Goal: Task Accomplishment & Management: Complete application form

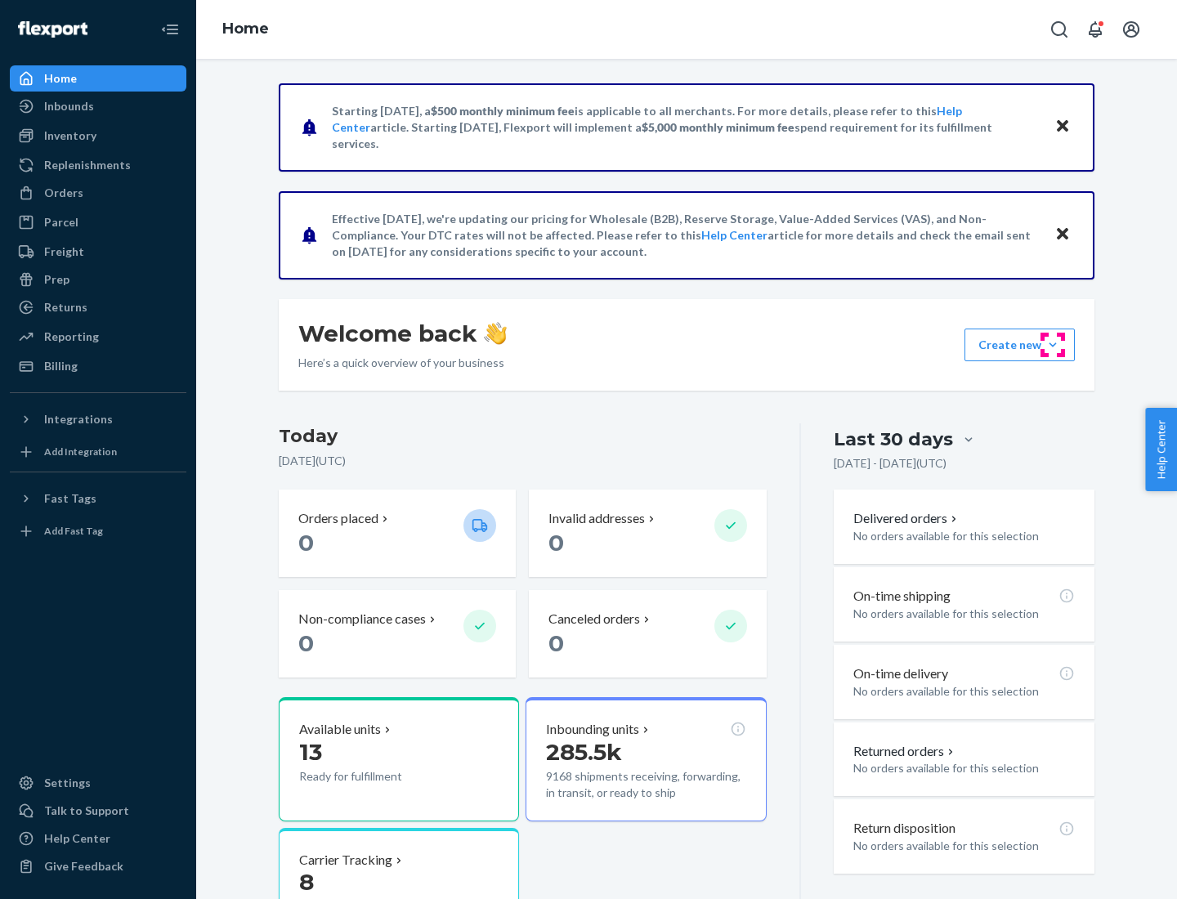
click at [1052, 345] on button "Create new Create new inbound Create new order Create new product" at bounding box center [1019, 344] width 110 height 33
click at [98, 106] on div "Inbounds" at bounding box center [97, 106] width 173 height 23
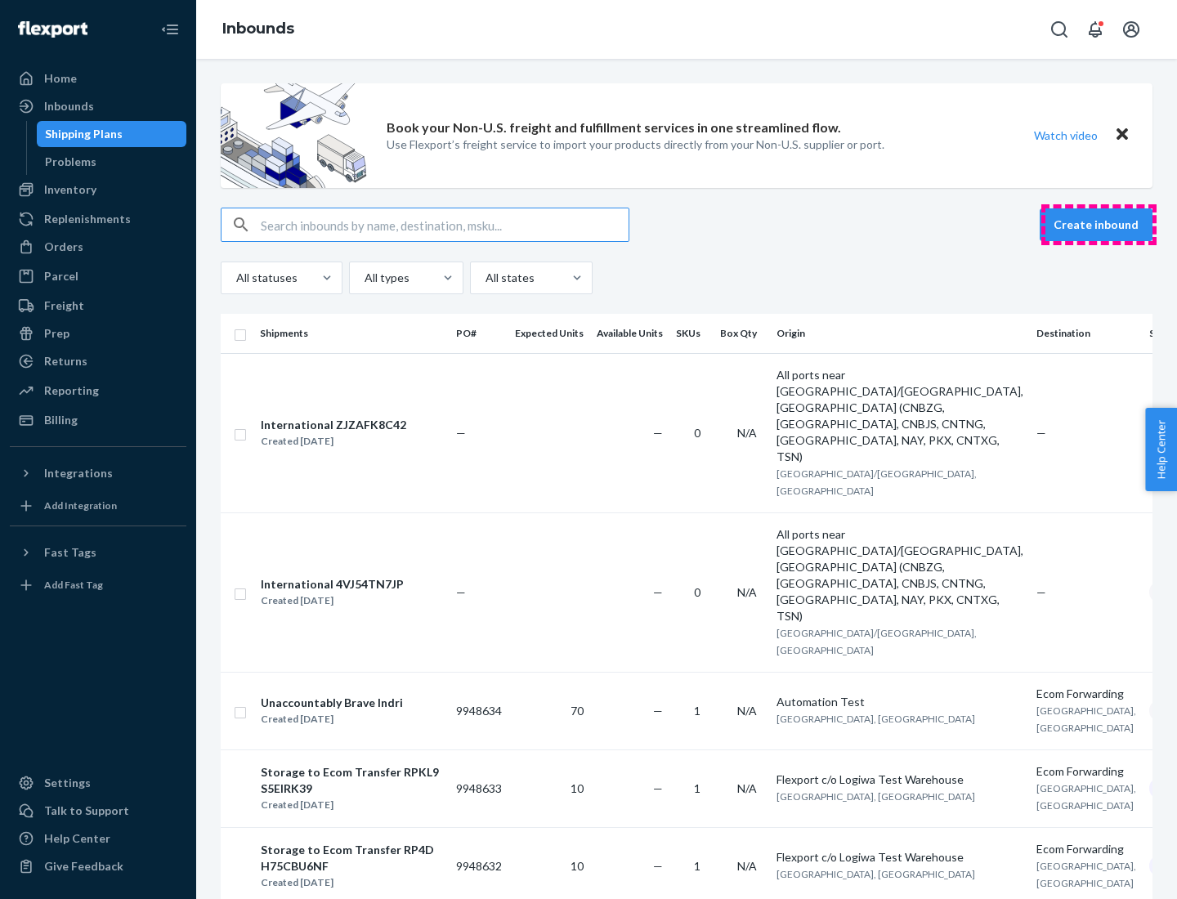
click at [1098, 225] on button "Create inbound" at bounding box center [1095, 224] width 113 height 33
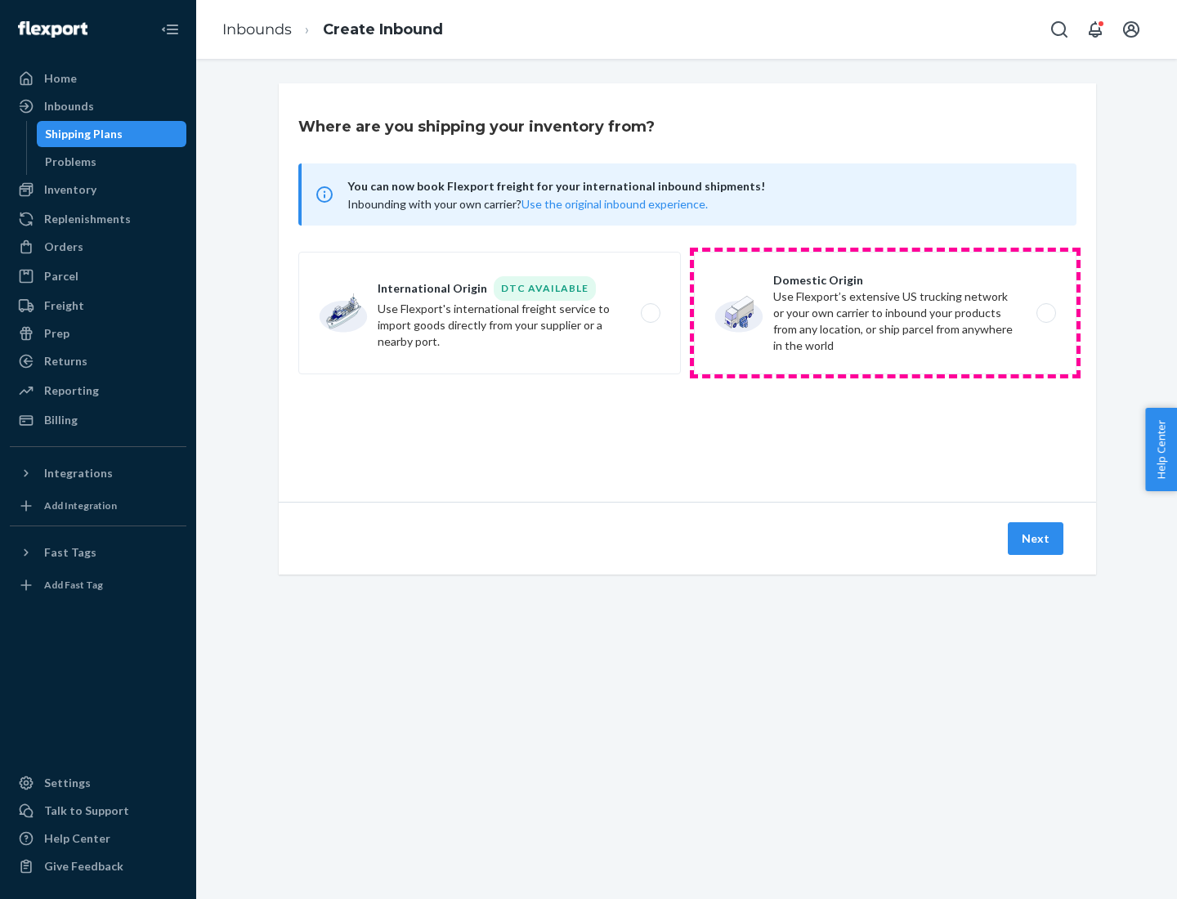
click at [885, 313] on label "Domestic Origin Use Flexport’s extensive US trucking network or your own carrie…" at bounding box center [885, 313] width 382 height 123
click at [1045, 313] on input "Domestic Origin Use Flexport’s extensive US trucking network or your own carrie…" at bounding box center [1050, 313] width 11 height 11
radio input "true"
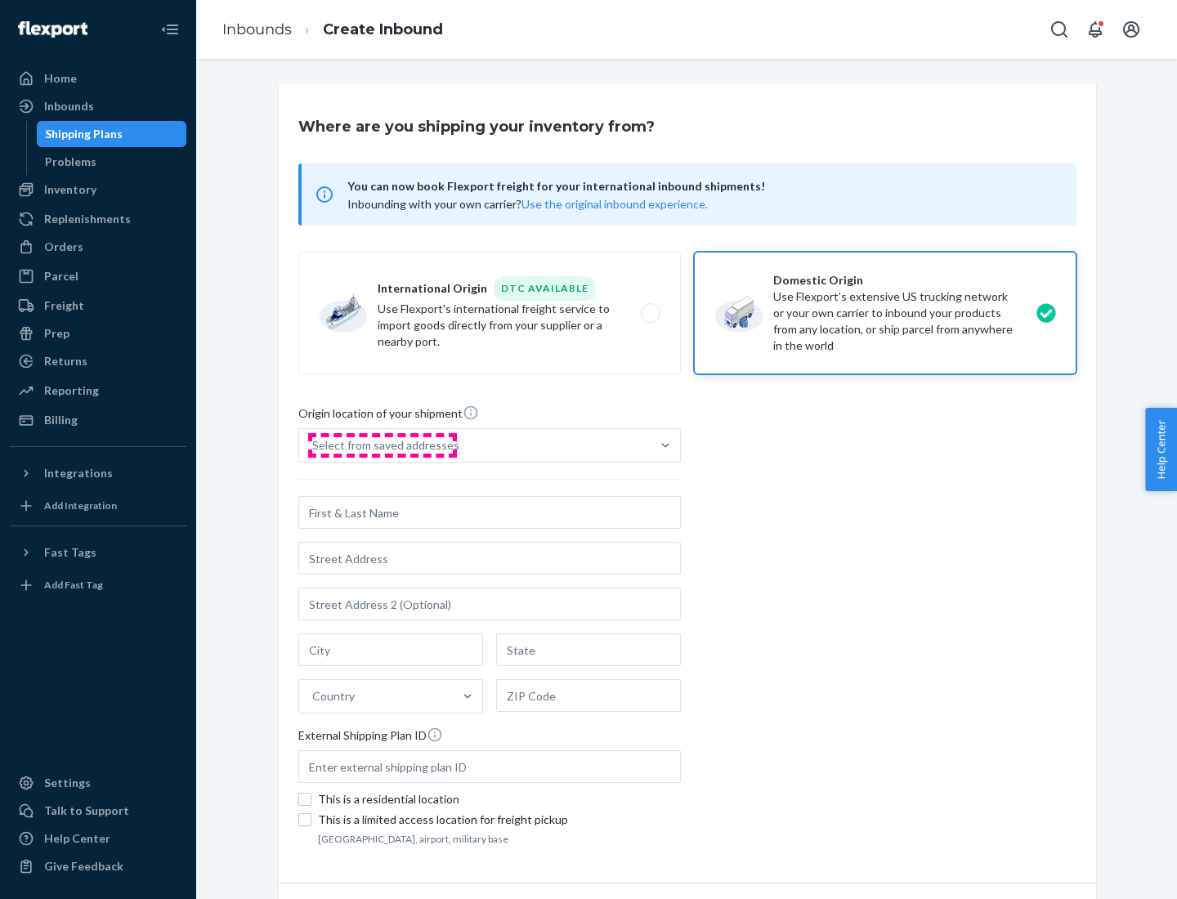
click at [382, 445] on div "Select from saved addresses" at bounding box center [385, 445] width 147 height 16
click at [314, 445] on input "Select from saved addresses" at bounding box center [313, 445] width 2 height 16
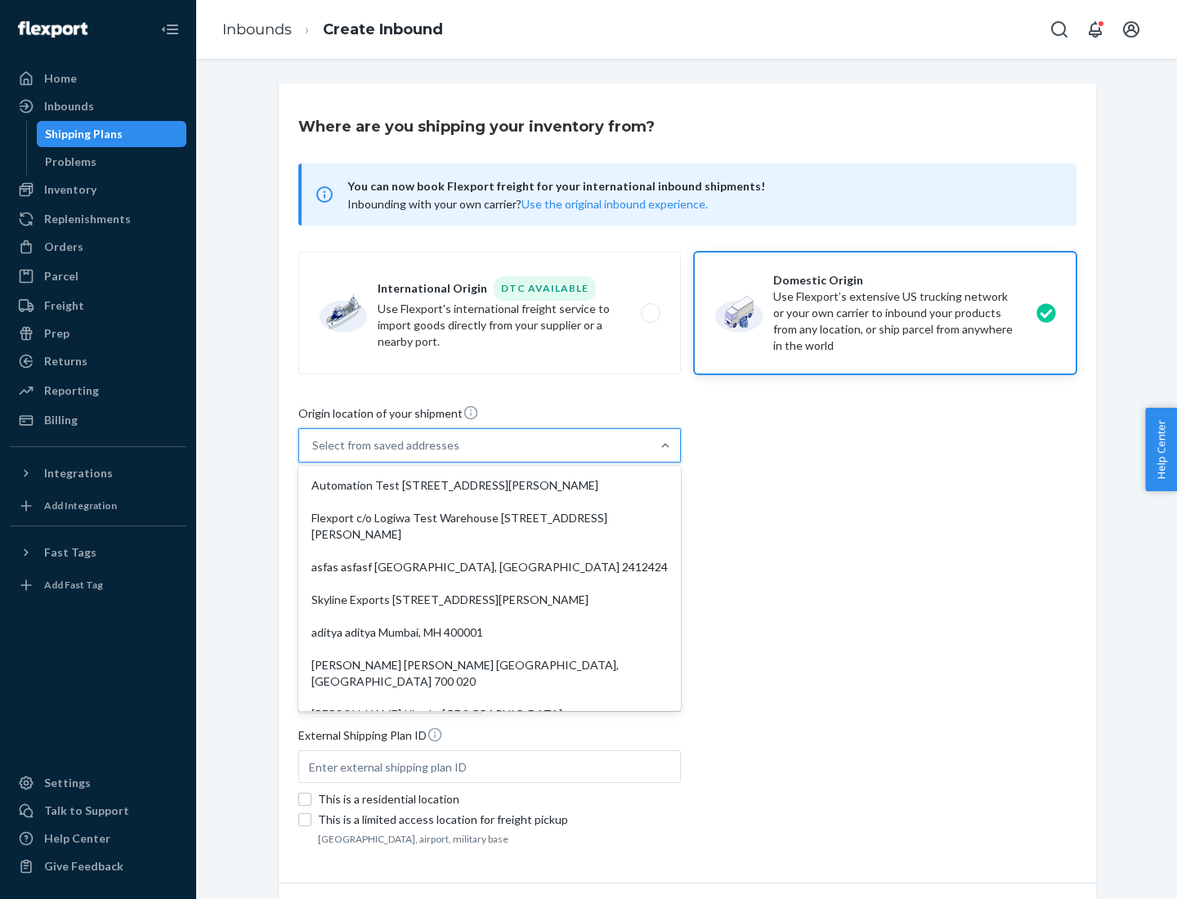
scroll to position [7, 0]
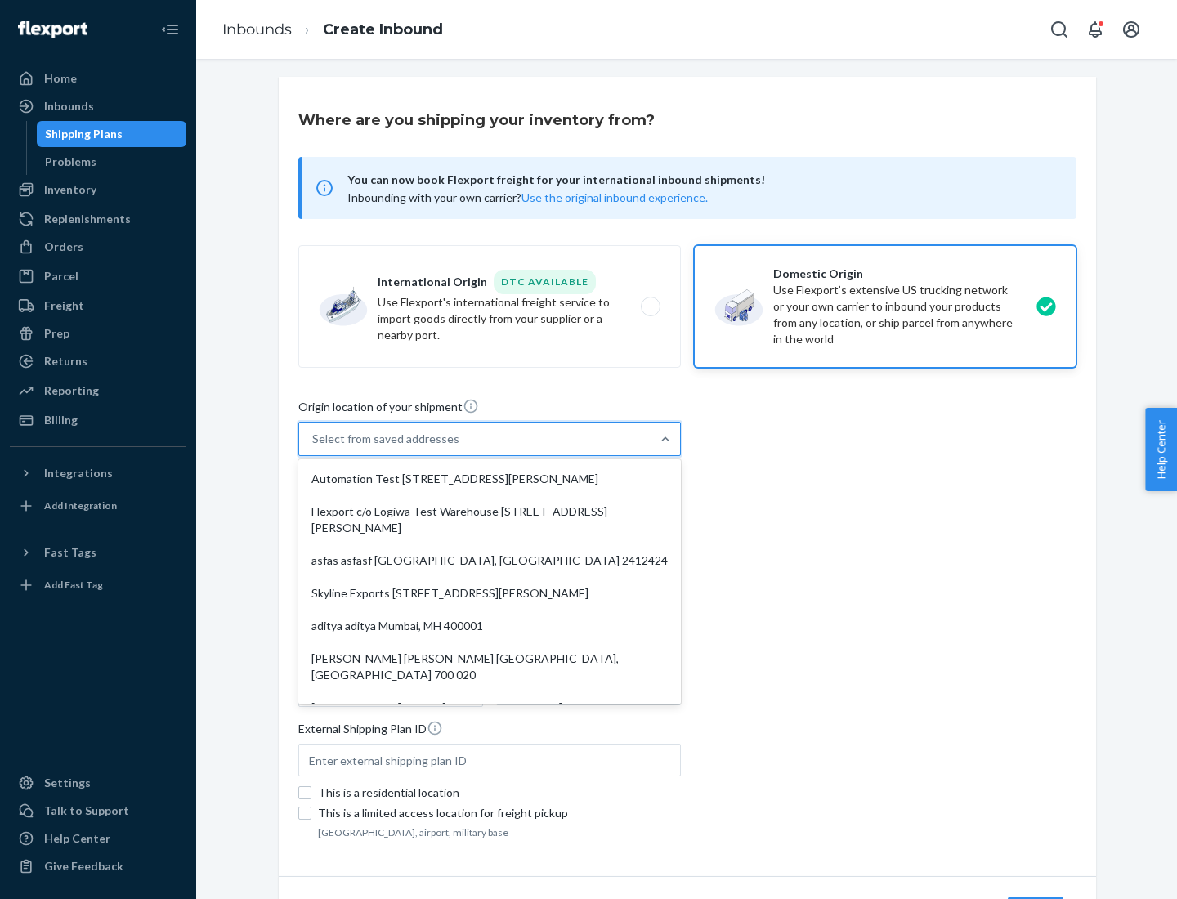
click at [489, 479] on div "Automation Test [STREET_ADDRESS][PERSON_NAME]" at bounding box center [490, 479] width 376 height 33
click at [314, 447] on input "option Automation Test [STREET_ADDRESS][PERSON_NAME]. 9 results available. Use …" at bounding box center [313, 439] width 2 height 16
type input "Automation Test"
type input "9th Floor"
type input "[GEOGRAPHIC_DATA]"
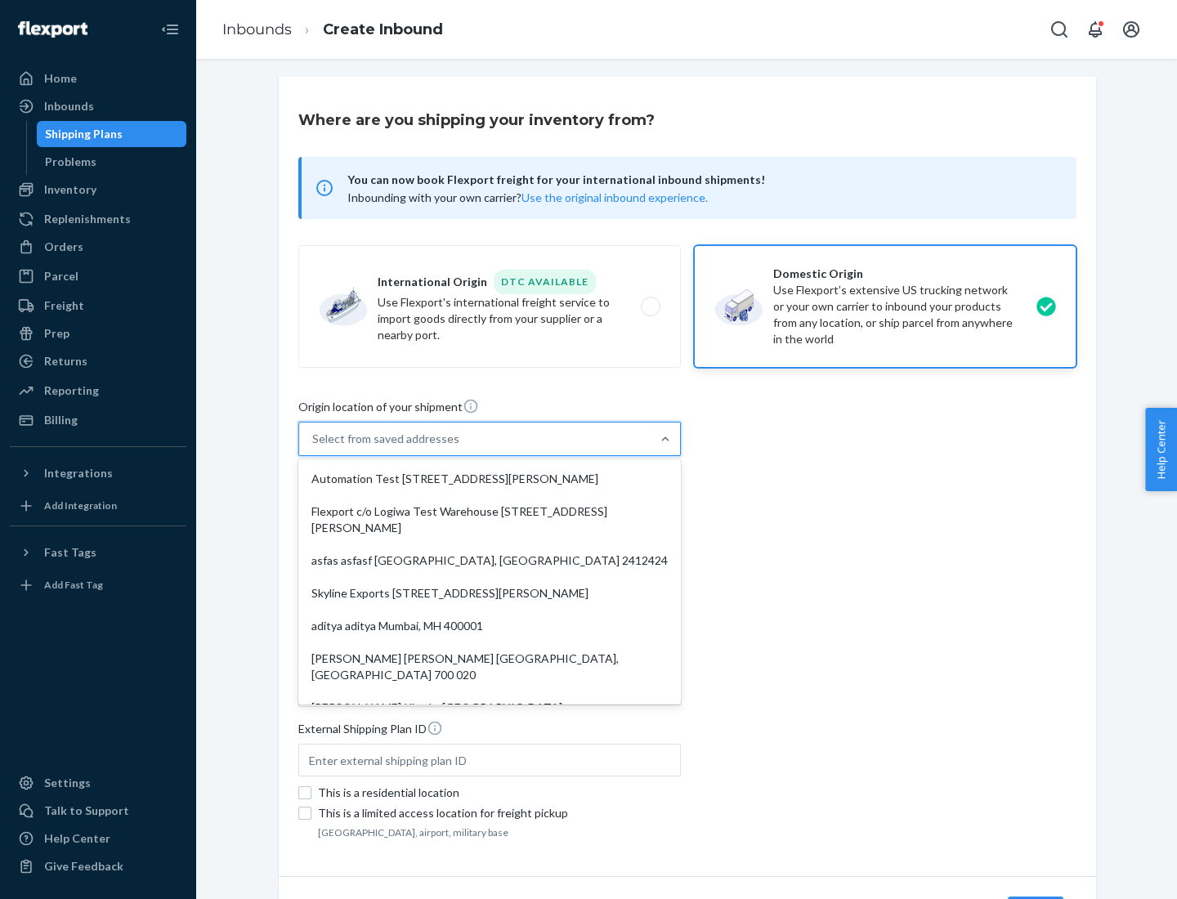
type input "CA"
type input "94104"
type input "[STREET_ADDRESS][PERSON_NAME]"
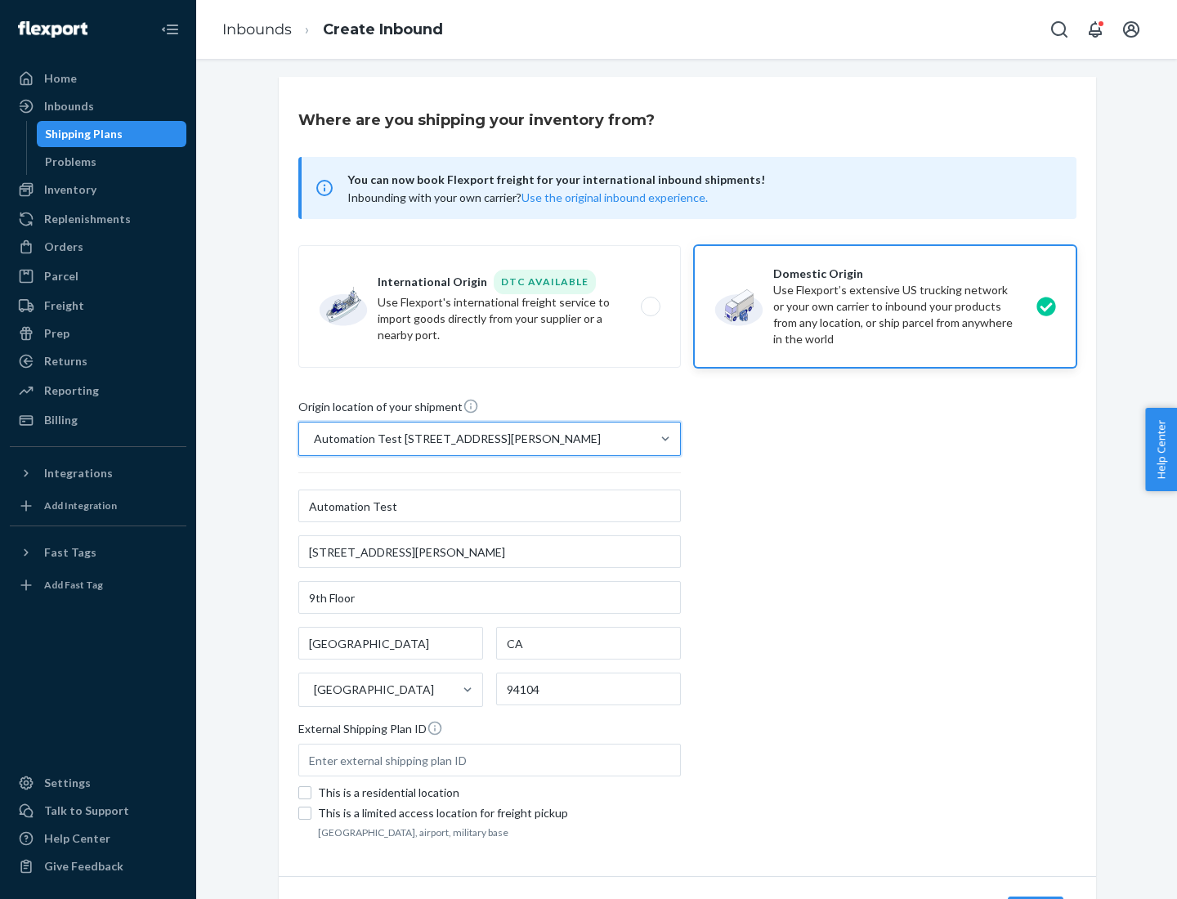
scroll to position [96, 0]
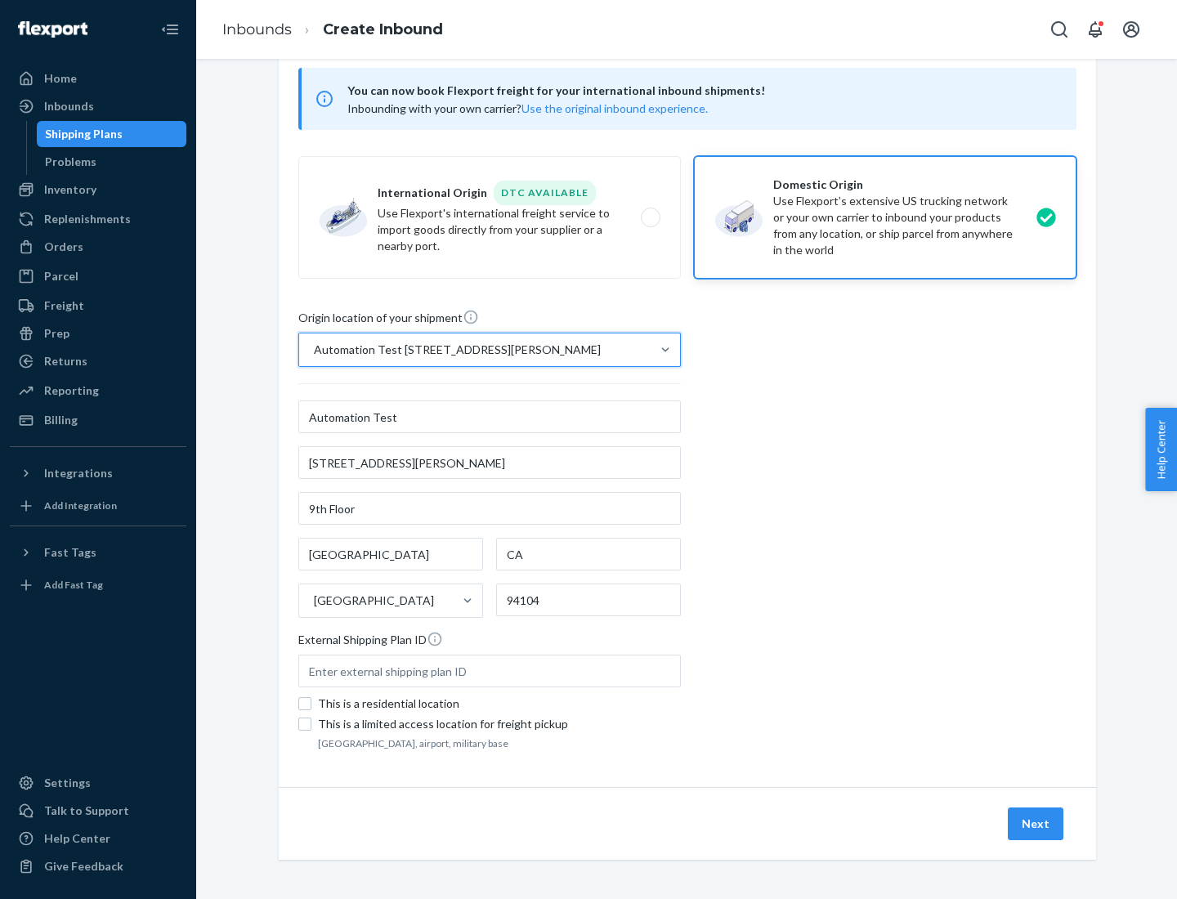
click at [1036, 824] on button "Next" at bounding box center [1036, 823] width 56 height 33
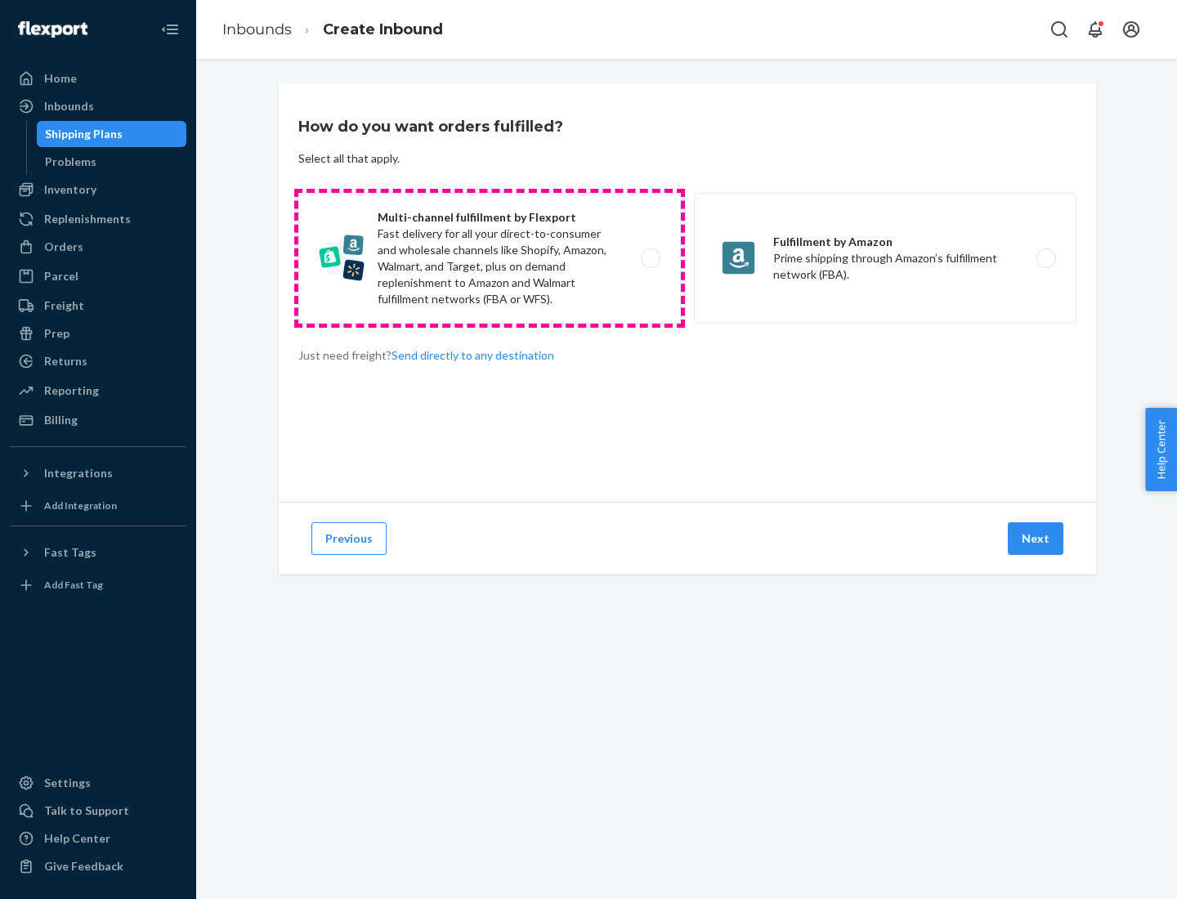
click at [489, 258] on label "Multi-channel fulfillment by Flexport Fast delivery for all your direct-to-cons…" at bounding box center [489, 258] width 382 height 131
click at [650, 258] on input "Multi-channel fulfillment by Flexport Fast delivery for all your direct-to-cons…" at bounding box center [655, 258] width 11 height 11
radio input "true"
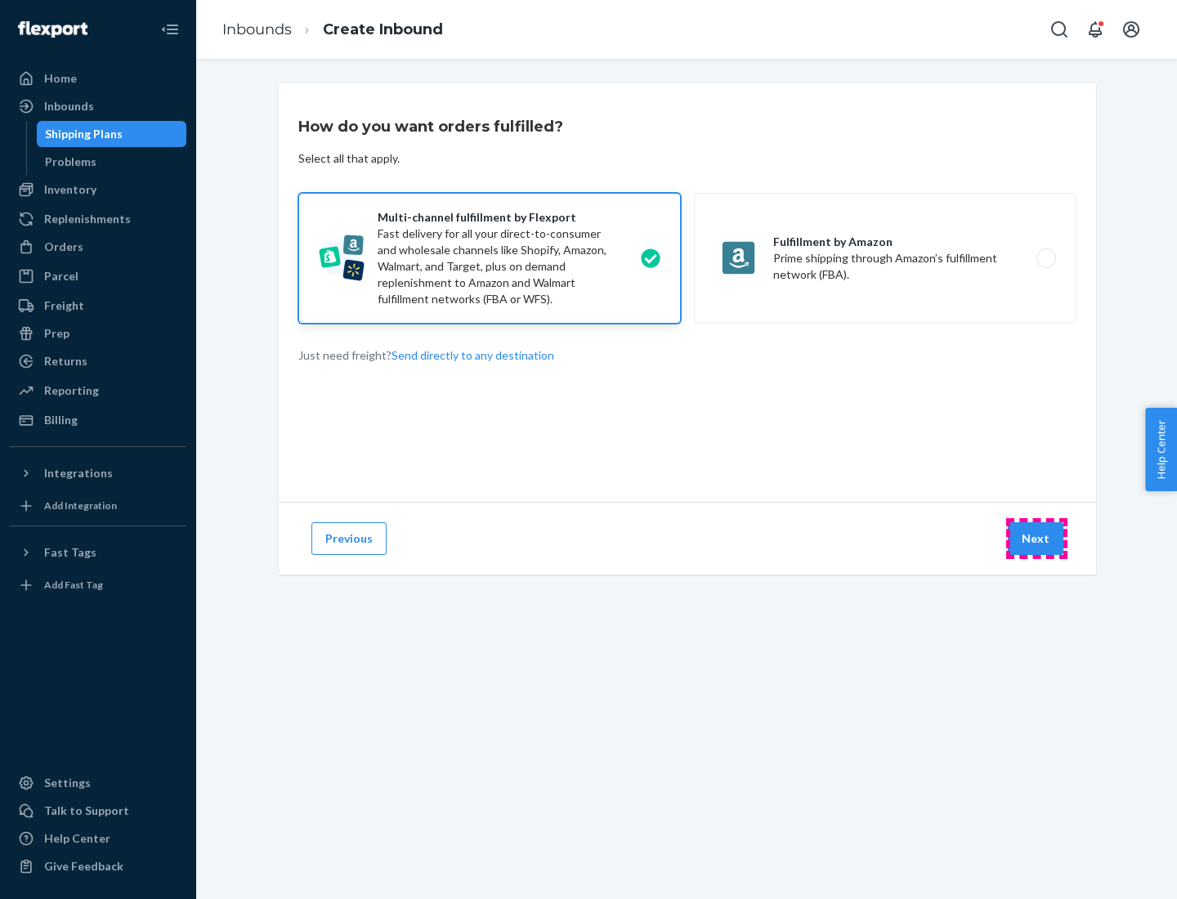
click at [1036, 539] on button "Next" at bounding box center [1036, 538] width 56 height 33
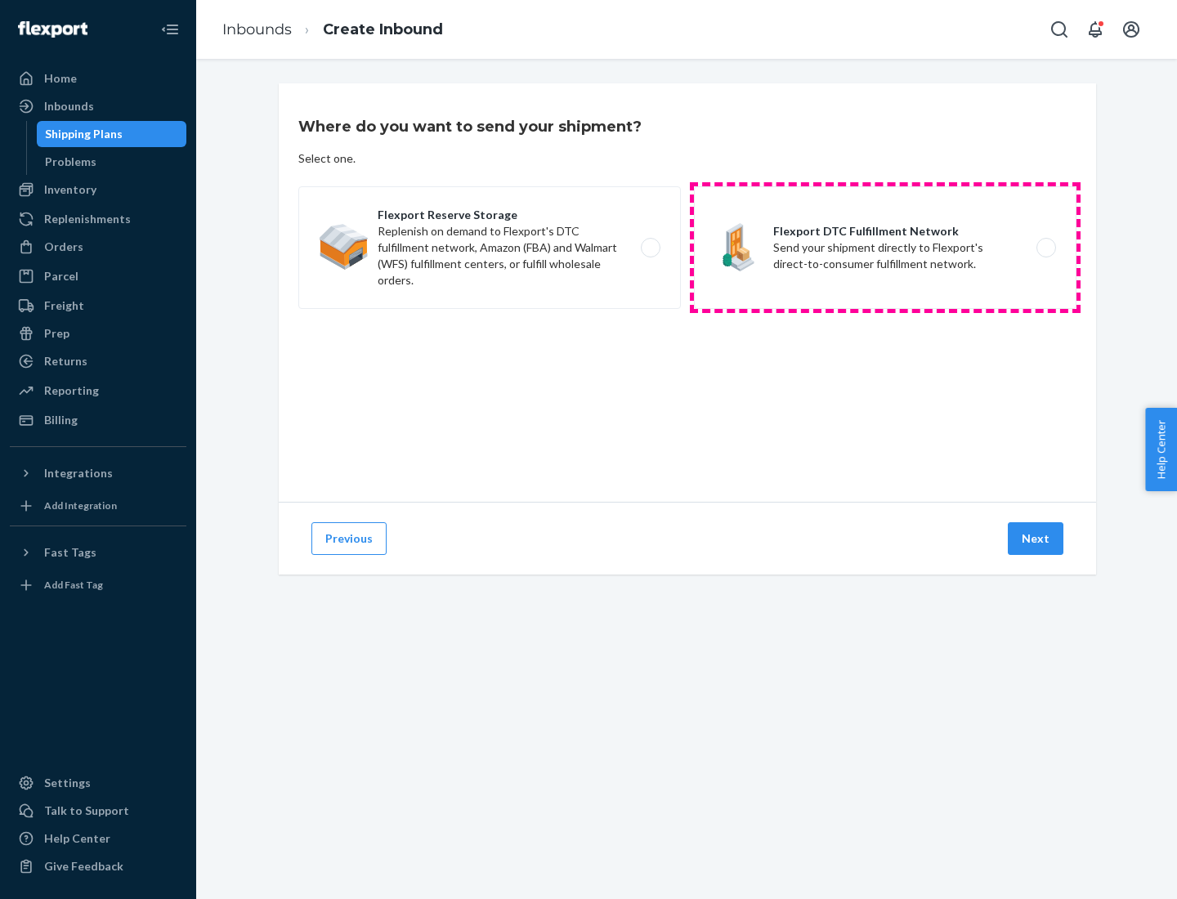
click at [885, 248] on label "Flexport DTC Fulfillment Network Send your shipment directly to Flexport's dire…" at bounding box center [885, 247] width 382 height 123
click at [1045, 248] on input "Flexport DTC Fulfillment Network Send your shipment directly to Flexport's dire…" at bounding box center [1050, 248] width 11 height 11
radio input "true"
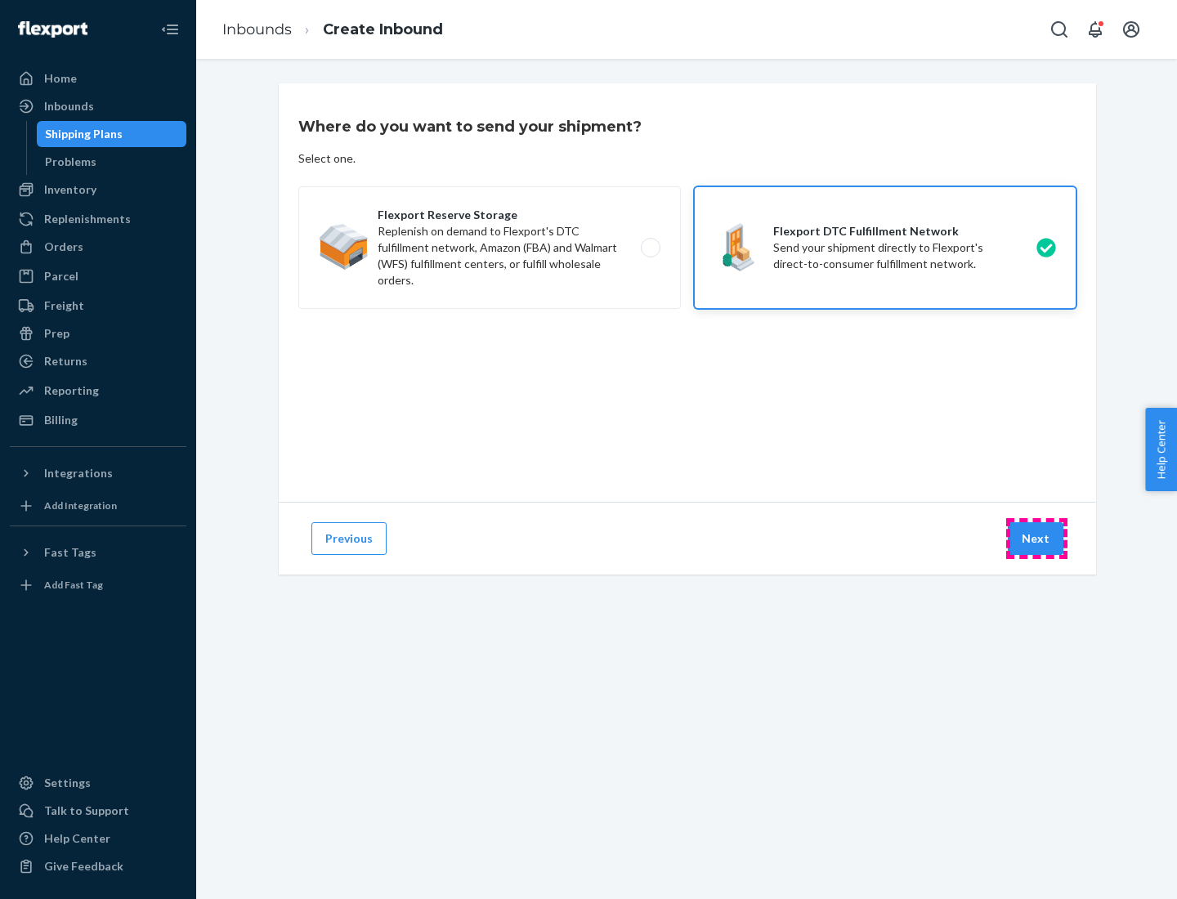
click at [1036, 539] on button "Next" at bounding box center [1036, 538] width 56 height 33
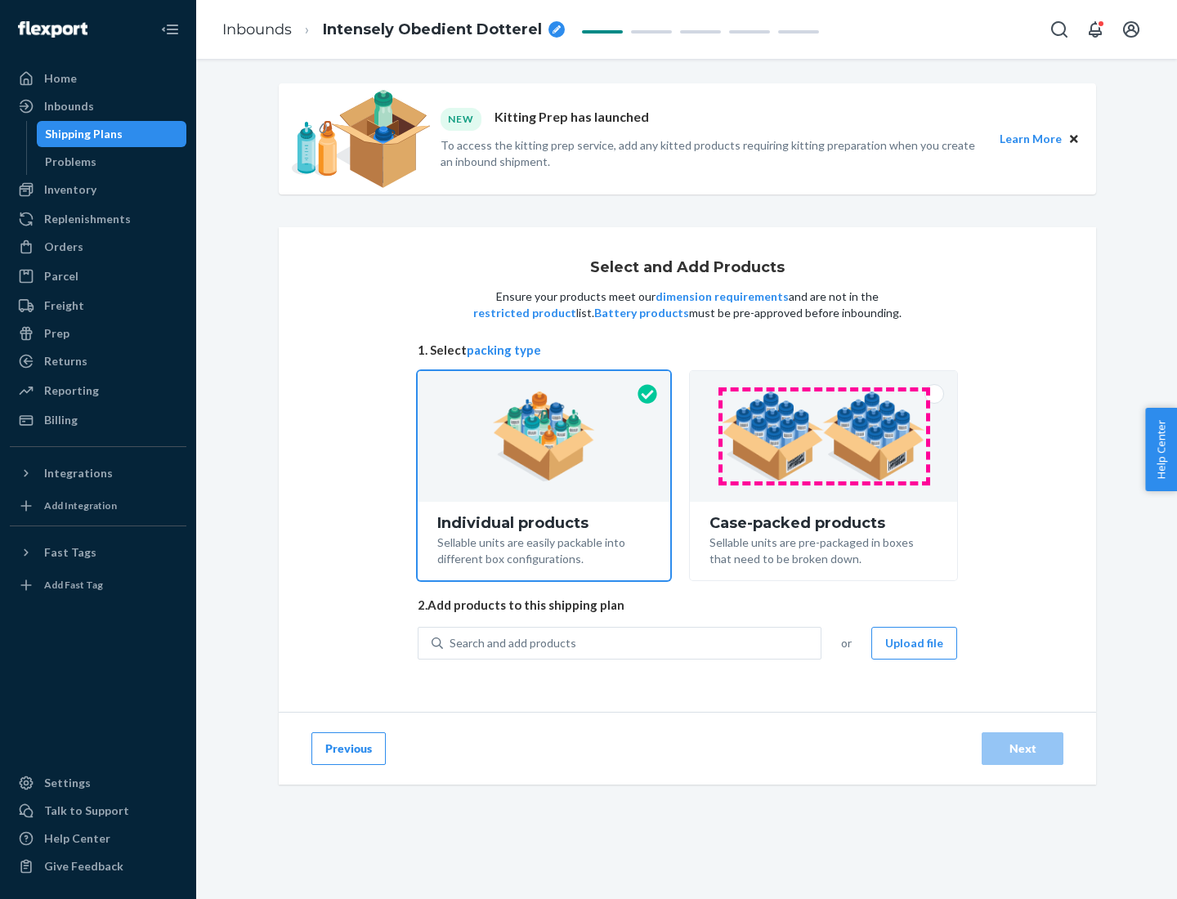
click at [824, 436] on img at bounding box center [823, 436] width 203 height 90
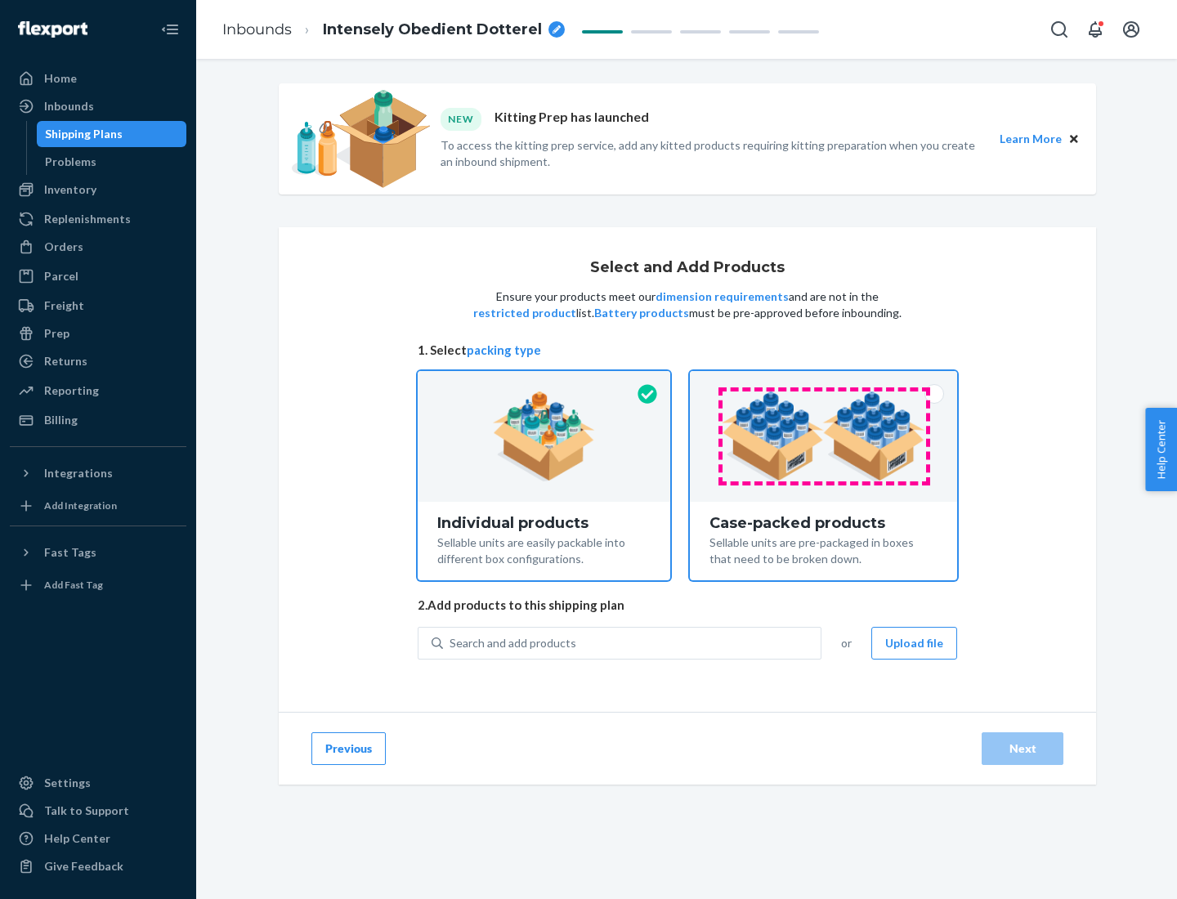
click at [824, 382] on input "Case-packed products Sellable units are pre-packaged in boxes that need to be b…" at bounding box center [823, 376] width 11 height 11
radio input "true"
radio input "false"
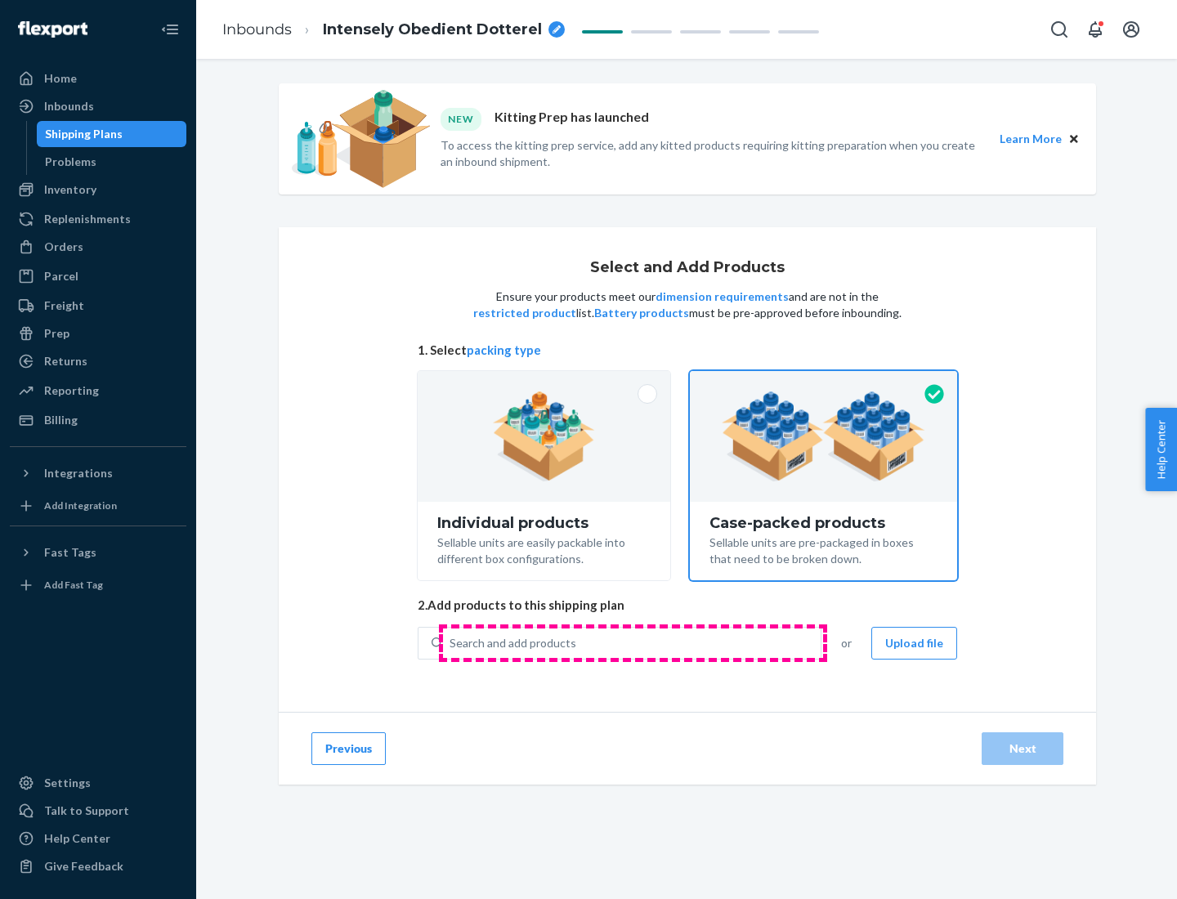
click at [632, 642] on div "Search and add products" at bounding box center [632, 642] width 378 height 29
click at [451, 642] on input "Search and add products" at bounding box center [450, 643] width 2 height 16
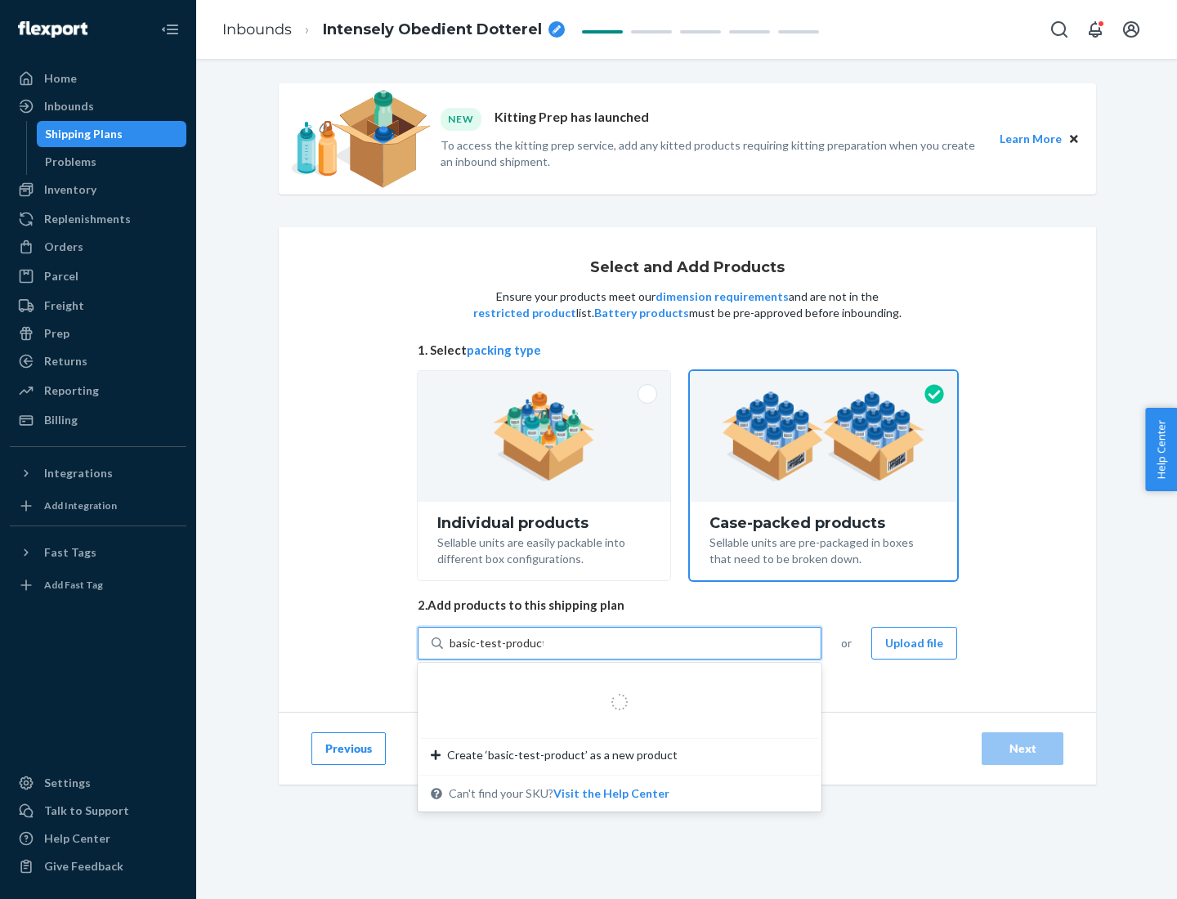
type input "basic-test-product-1"
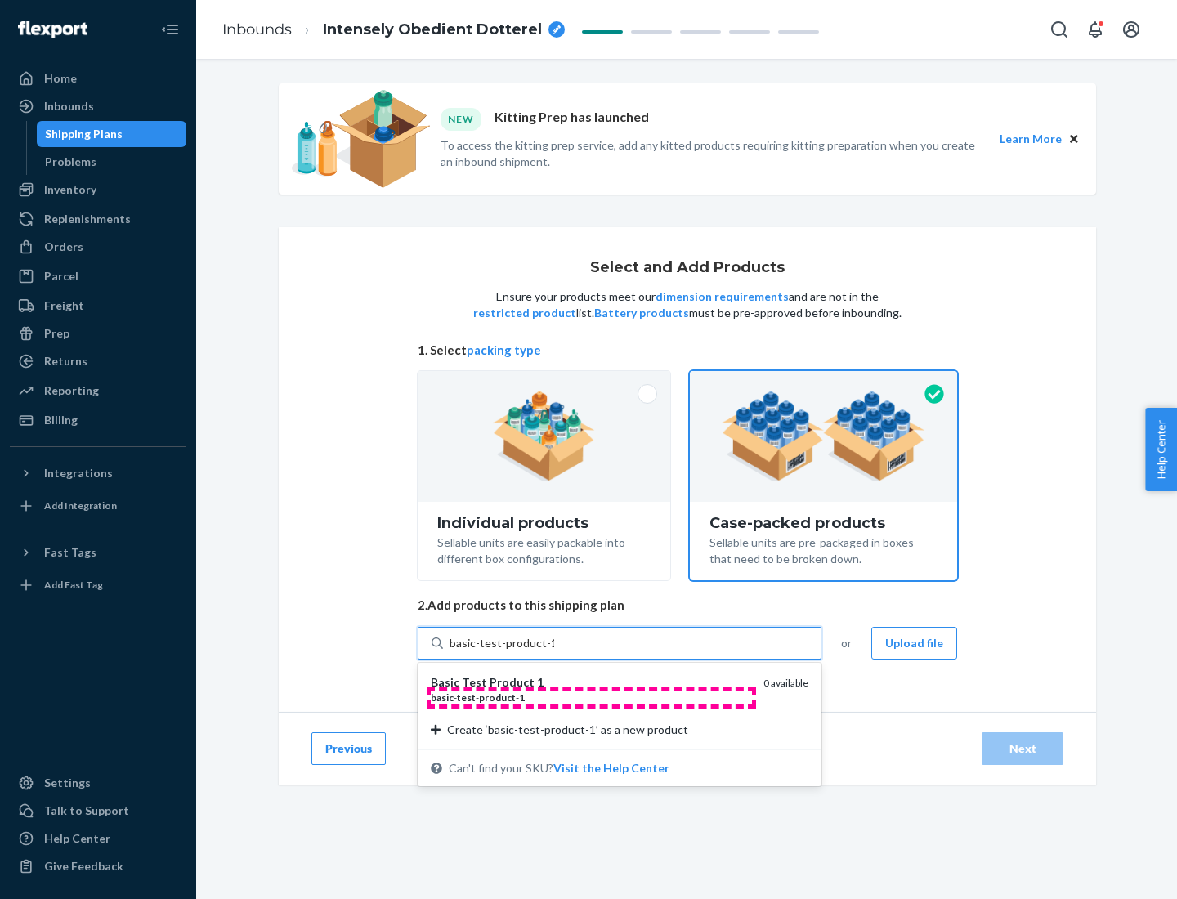
click at [591, 697] on div "basic - test - product - 1" at bounding box center [591, 697] width 320 height 14
click at [554, 651] on input "basic-test-product-1" at bounding box center [501, 643] width 105 height 16
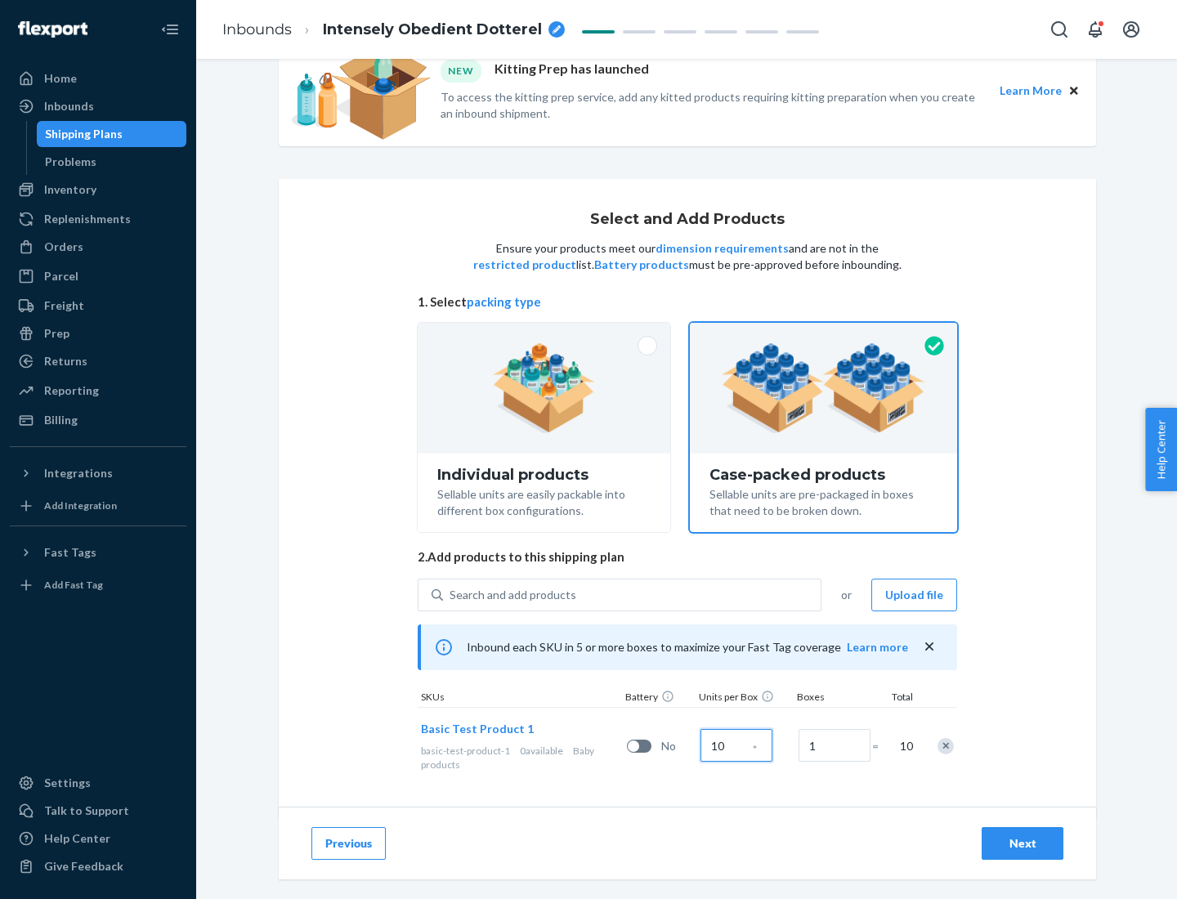
scroll to position [59, 0]
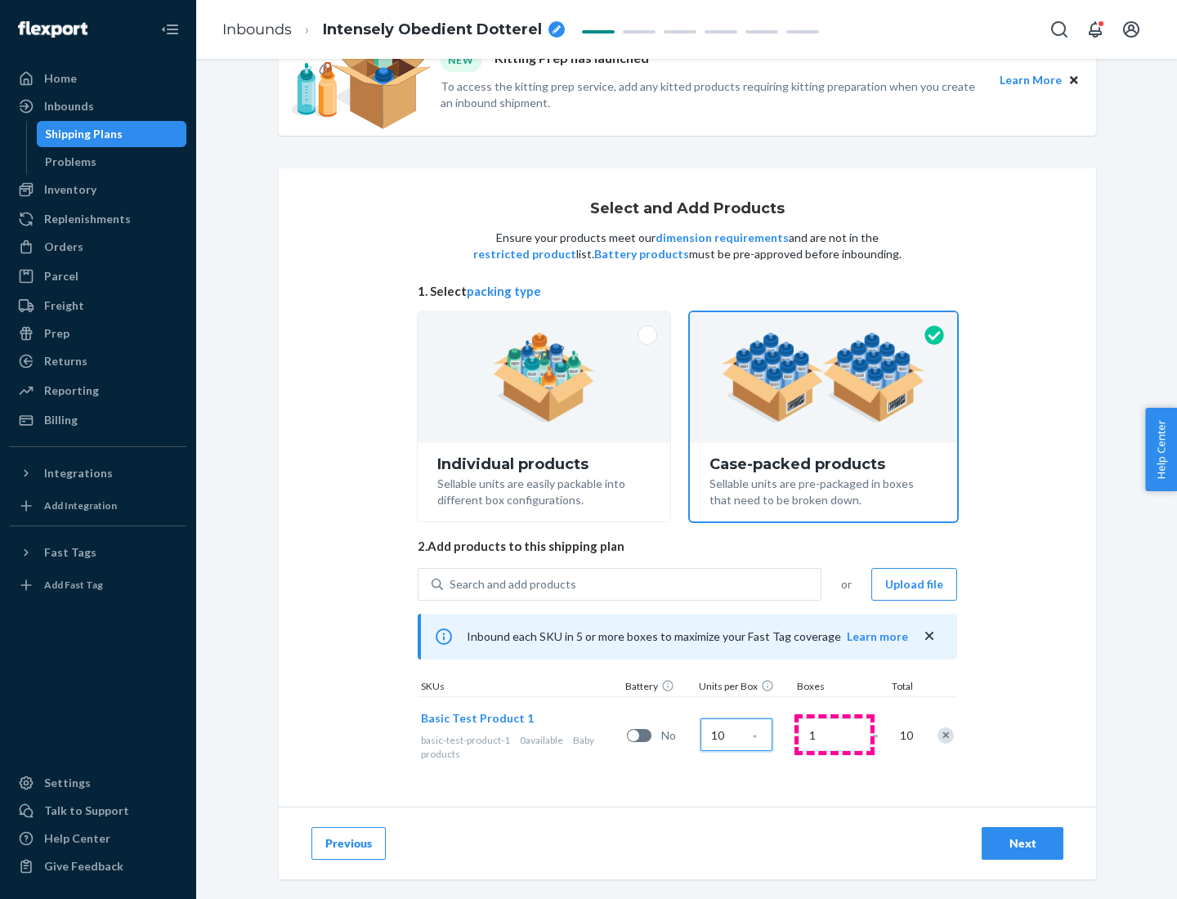
type input "10"
type input "7"
click at [1022, 843] on div "Next" at bounding box center [1022, 843] width 54 height 16
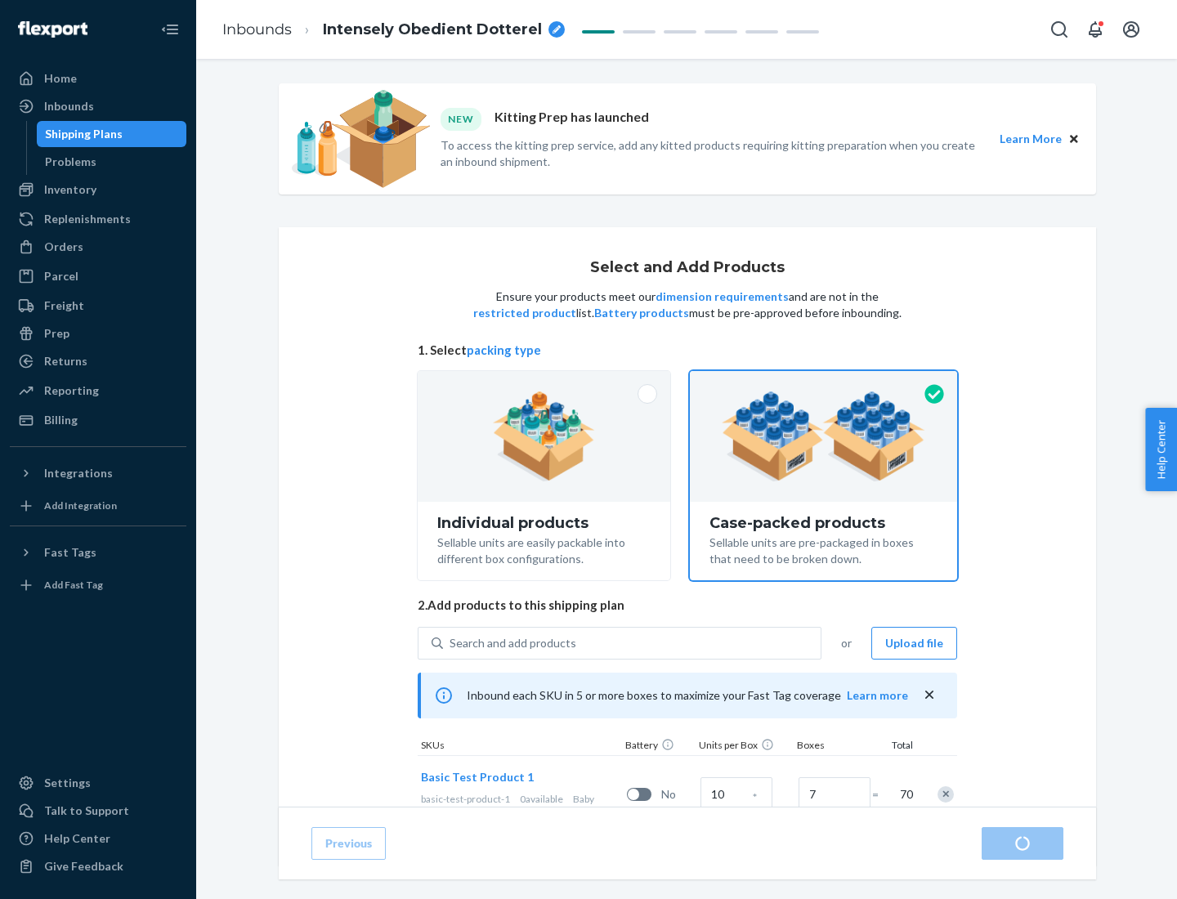
radio input "true"
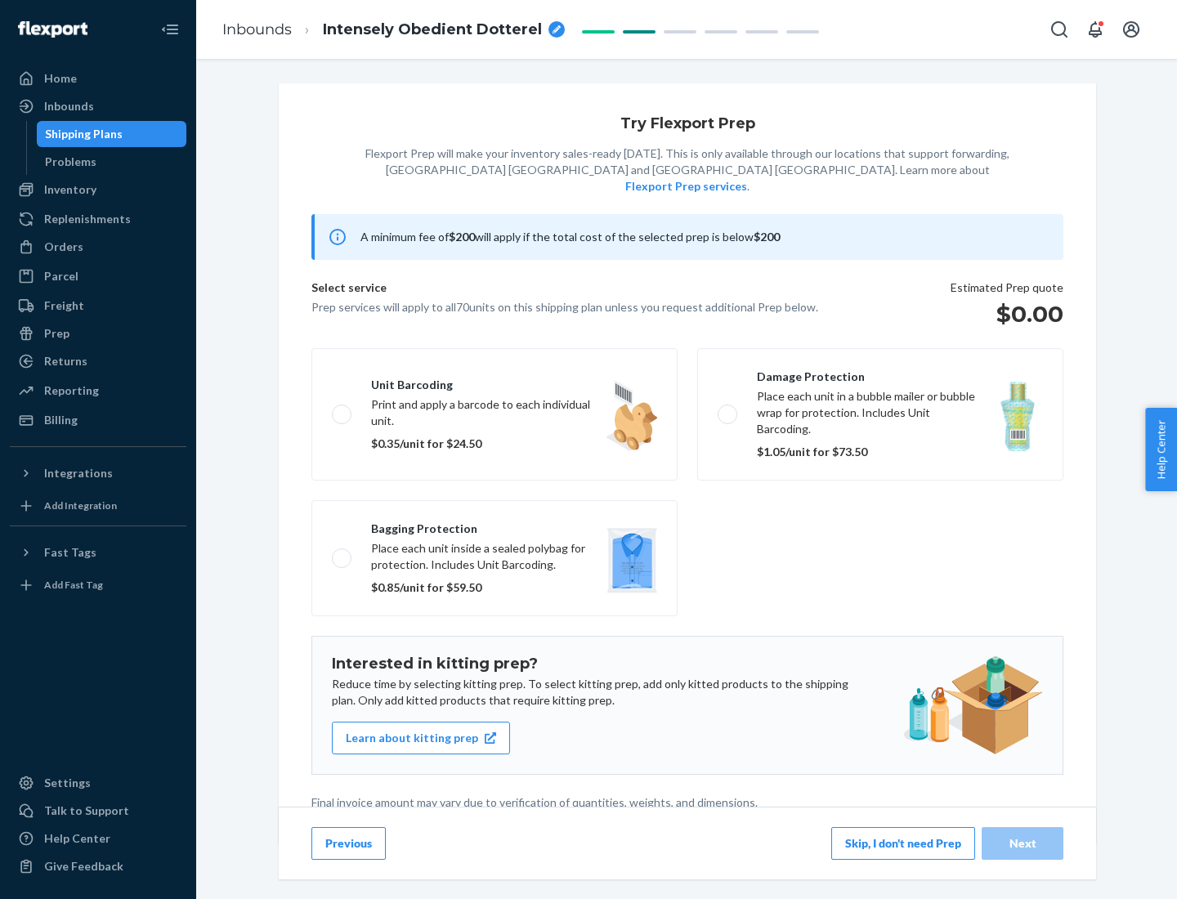
scroll to position [4, 0]
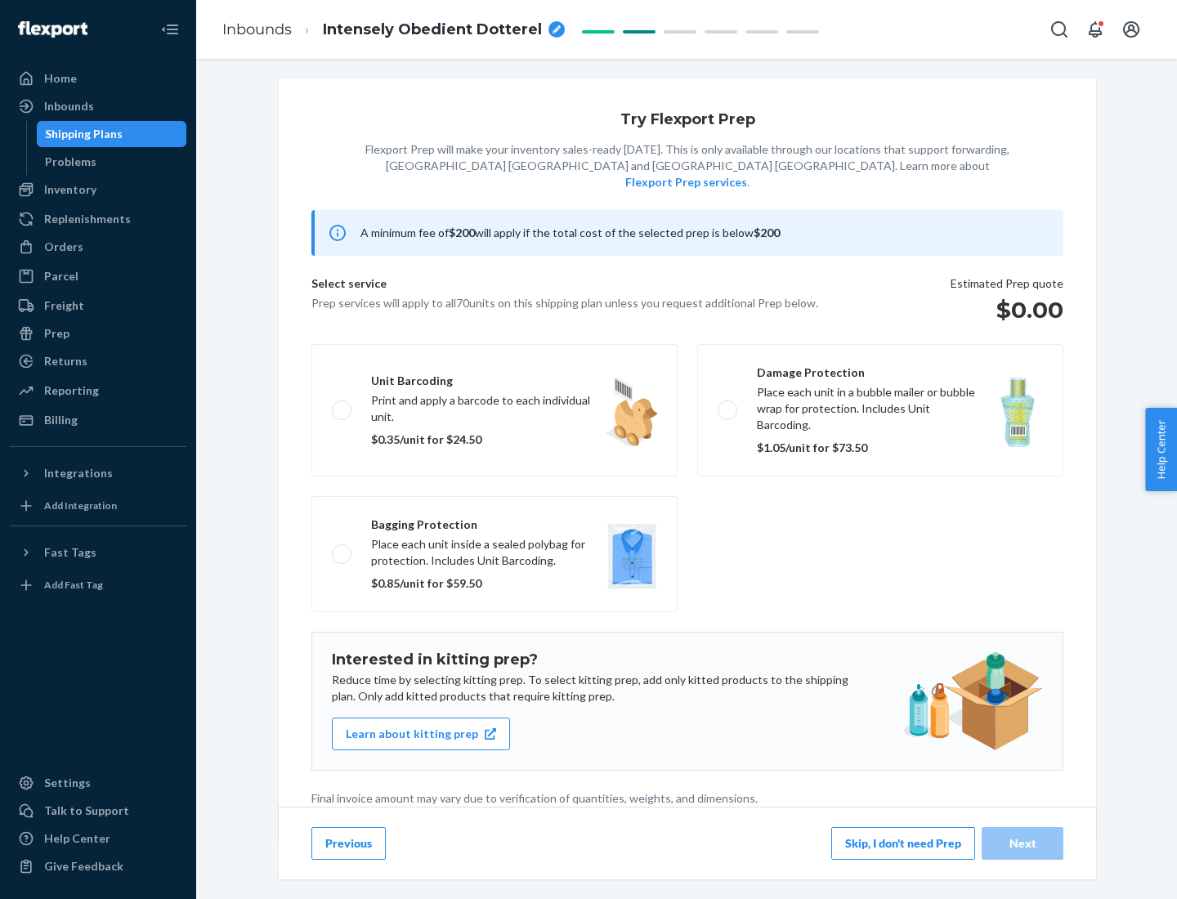
click at [494, 521] on label "Bagging protection Place each unit inside a sealed polybag for protection. Incl…" at bounding box center [494, 554] width 366 height 116
click at [342, 548] on input "Bagging protection Place each unit inside a sealed polybag for protection. Incl…" at bounding box center [337, 553] width 11 height 11
checkbox input "true"
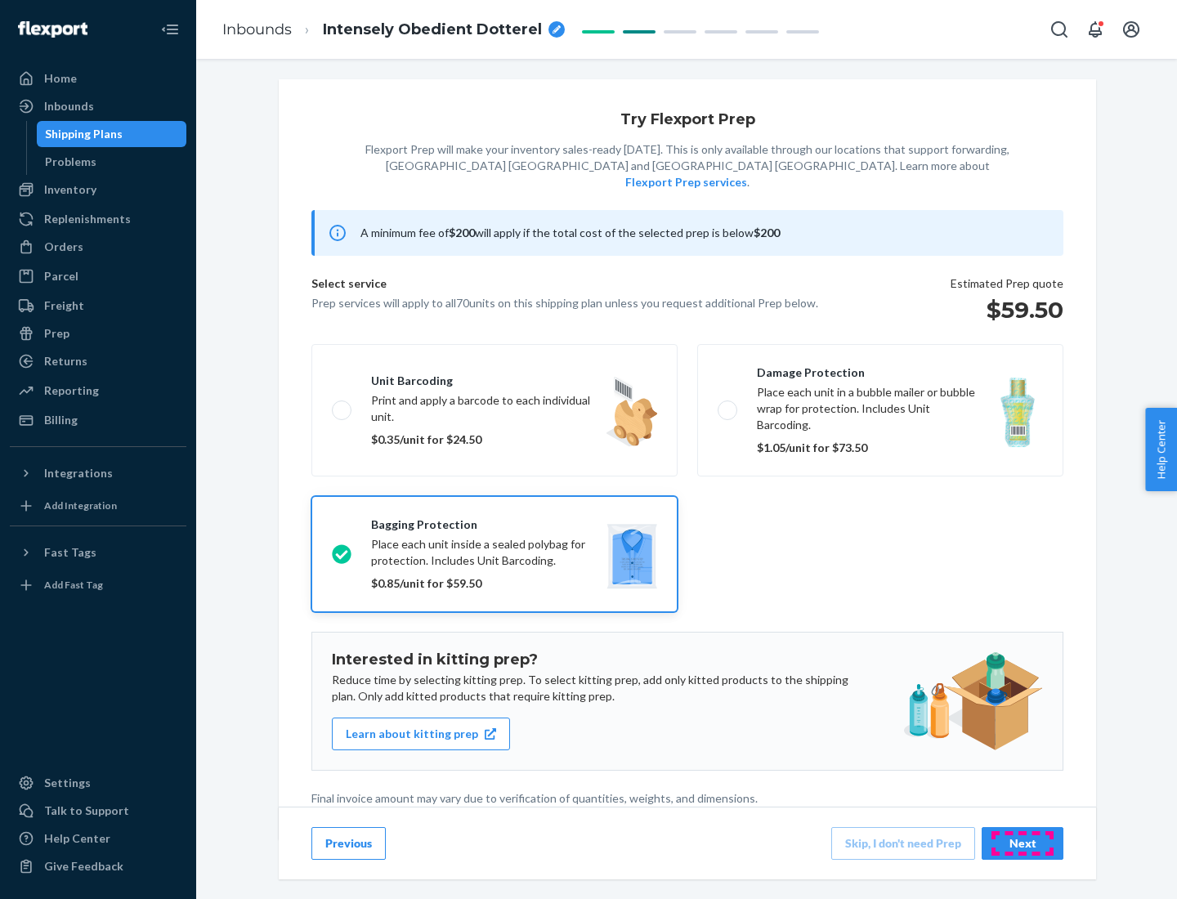
click at [1022, 842] on div "Next" at bounding box center [1022, 843] width 54 height 16
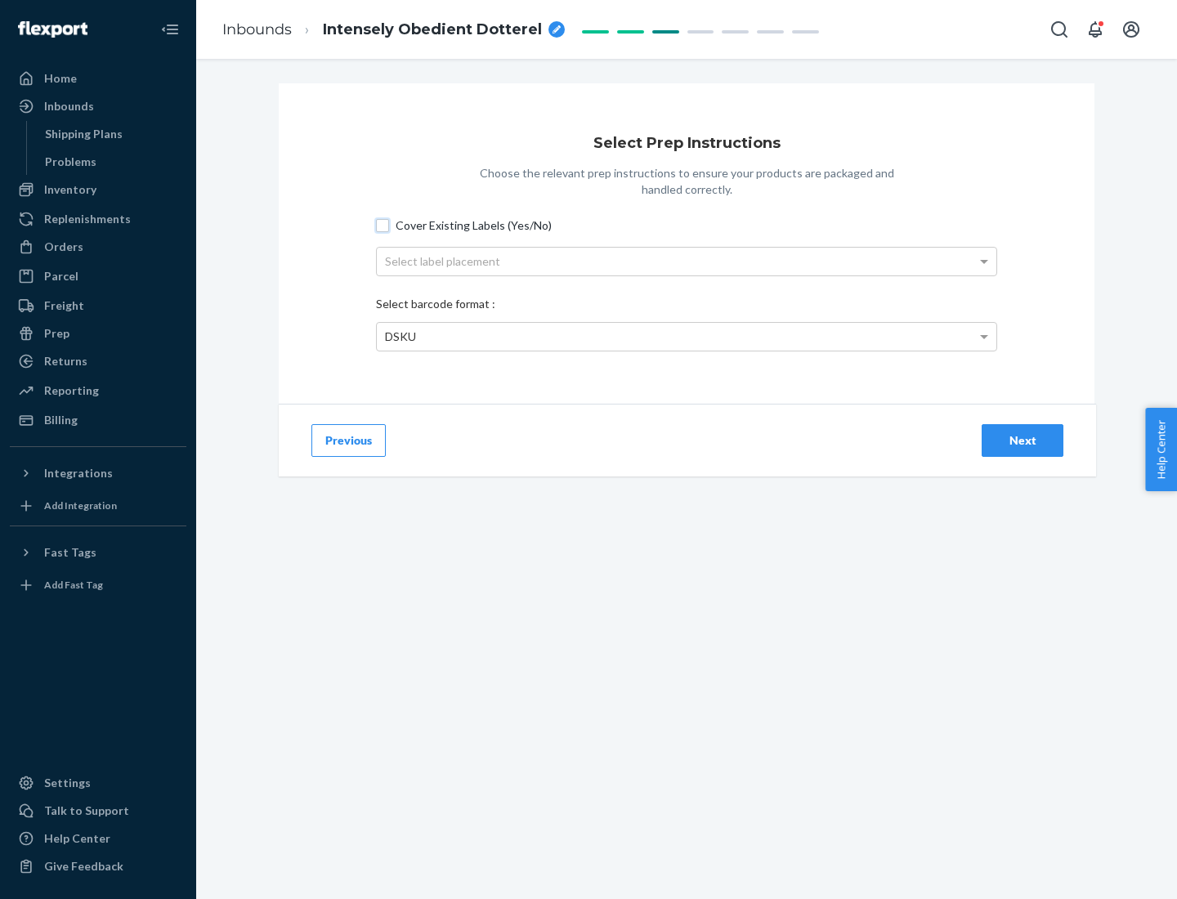
click at [382, 225] on input "Cover Existing Labels (Yes/No)" at bounding box center [382, 225] width 13 height 13
checkbox input "true"
click at [686, 261] on div "Select label placement" at bounding box center [686, 262] width 619 height 28
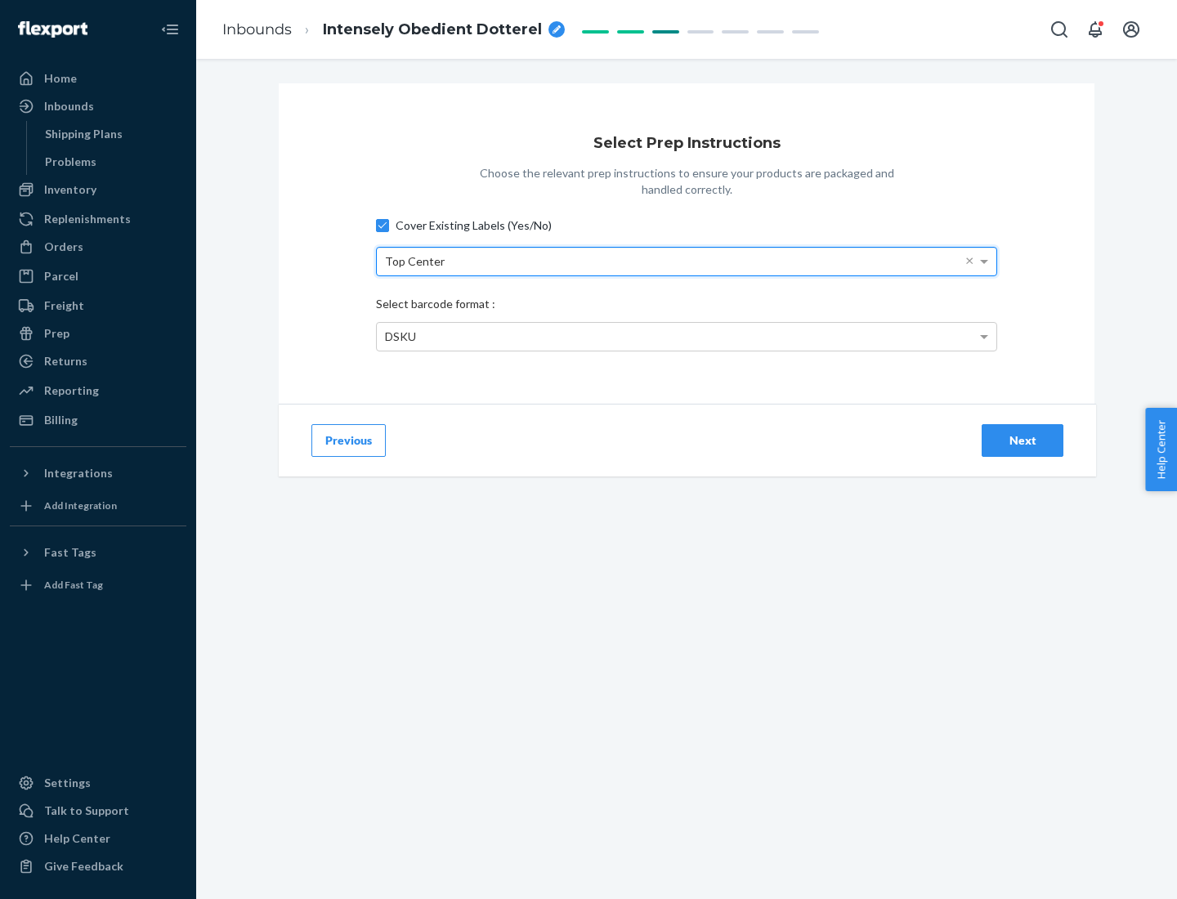
click at [686, 336] on div "DSKU" at bounding box center [686, 337] width 619 height 28
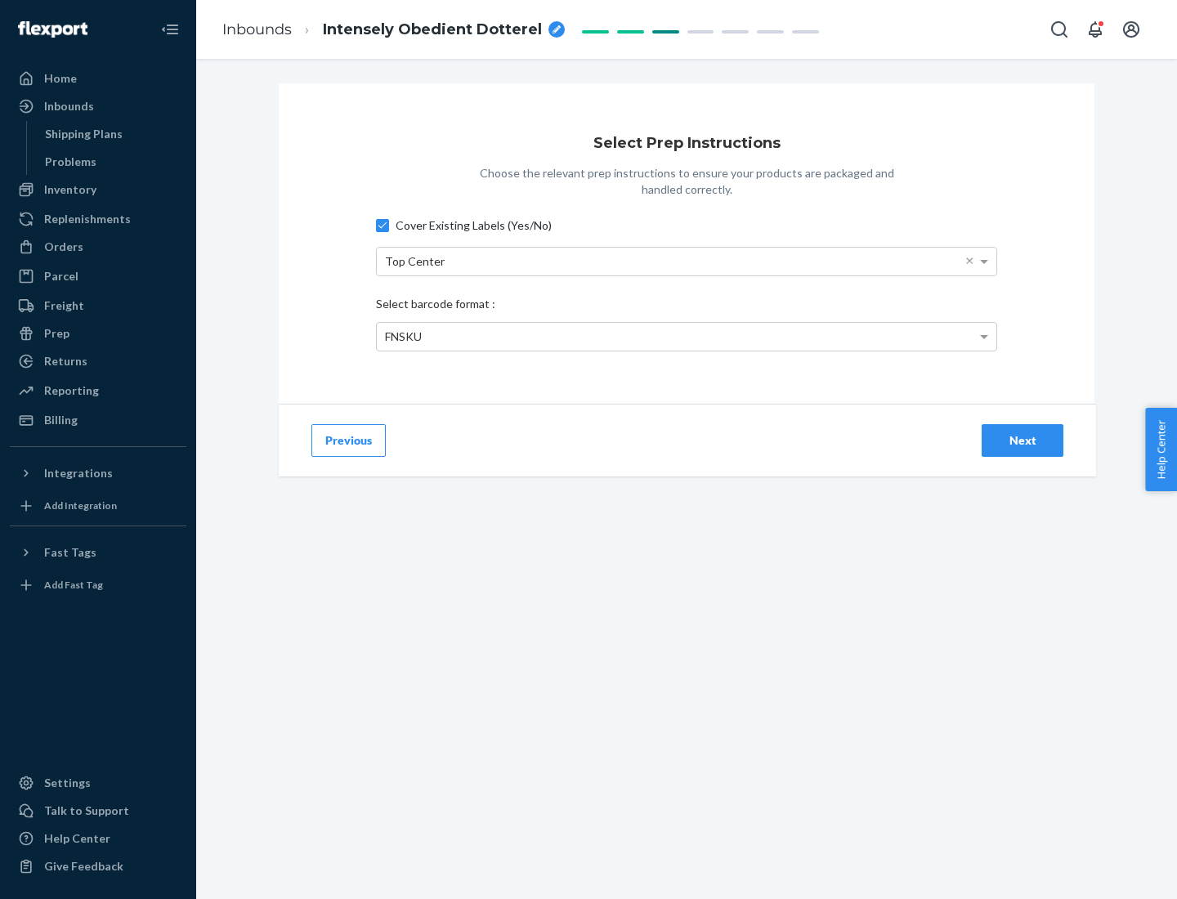
click at [1022, 440] on div "Next" at bounding box center [1022, 440] width 54 height 16
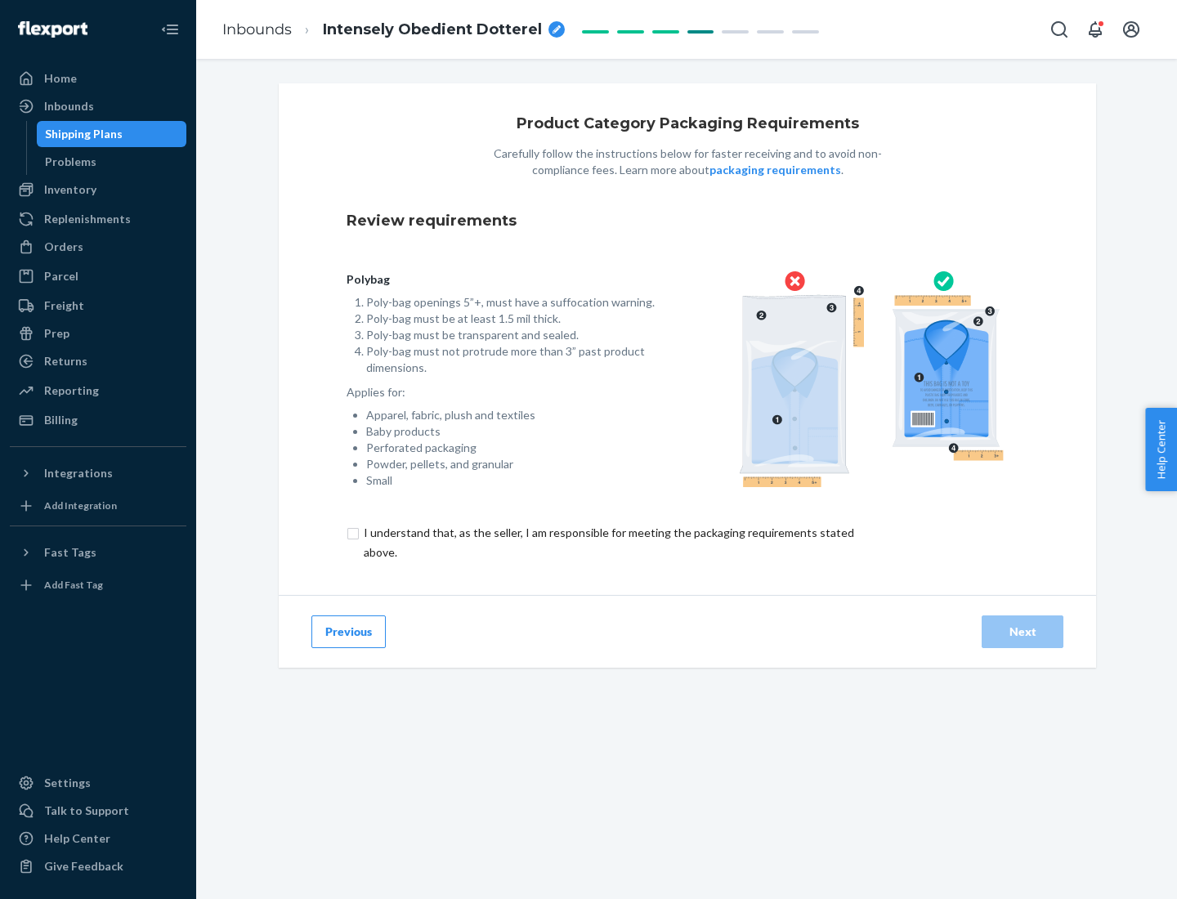
click at [607, 542] on input "checkbox" at bounding box center [617, 542] width 543 height 39
checkbox input "true"
click at [1022, 631] on div "Next" at bounding box center [1022, 631] width 54 height 16
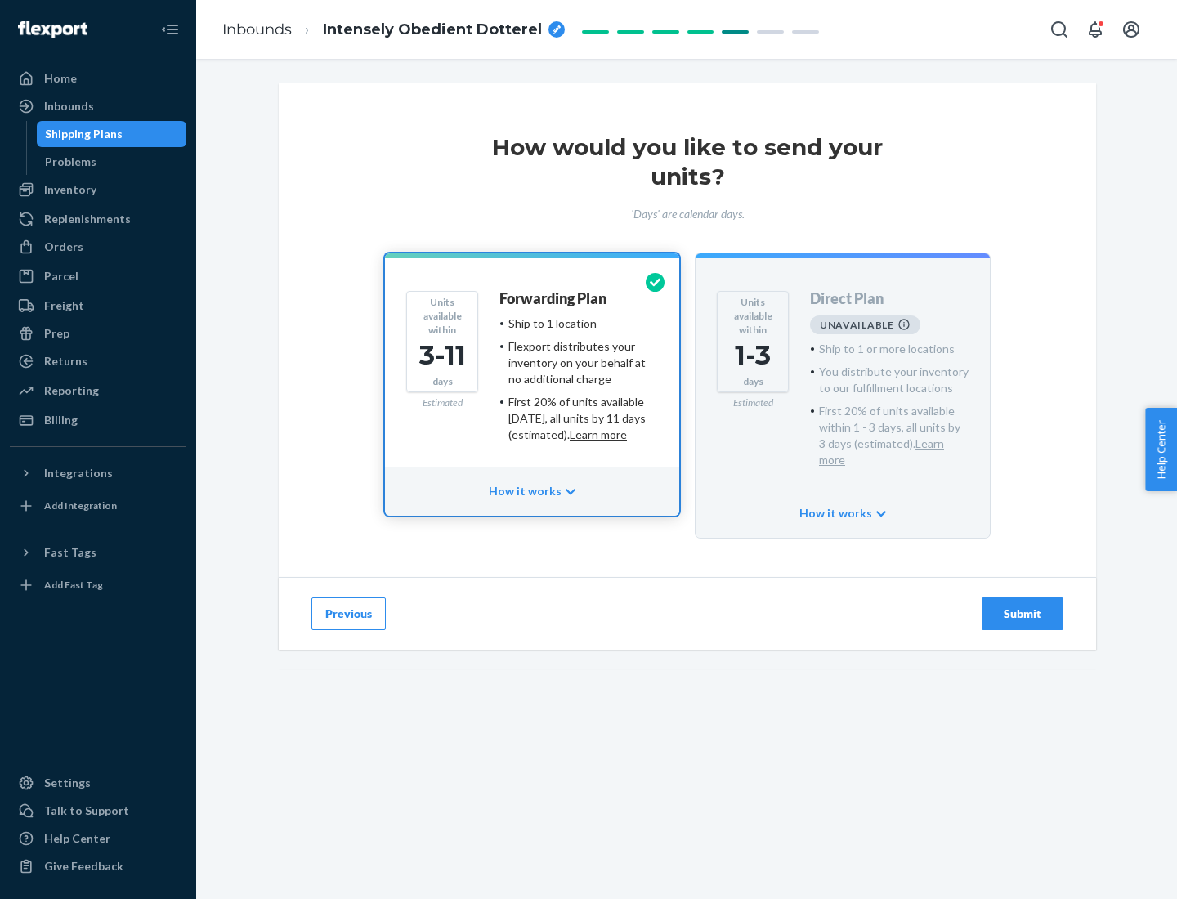
click at [554, 298] on h4 "Forwarding Plan" at bounding box center [552, 299] width 107 height 16
click at [1022, 606] on div "Submit" at bounding box center [1022, 614] width 54 height 16
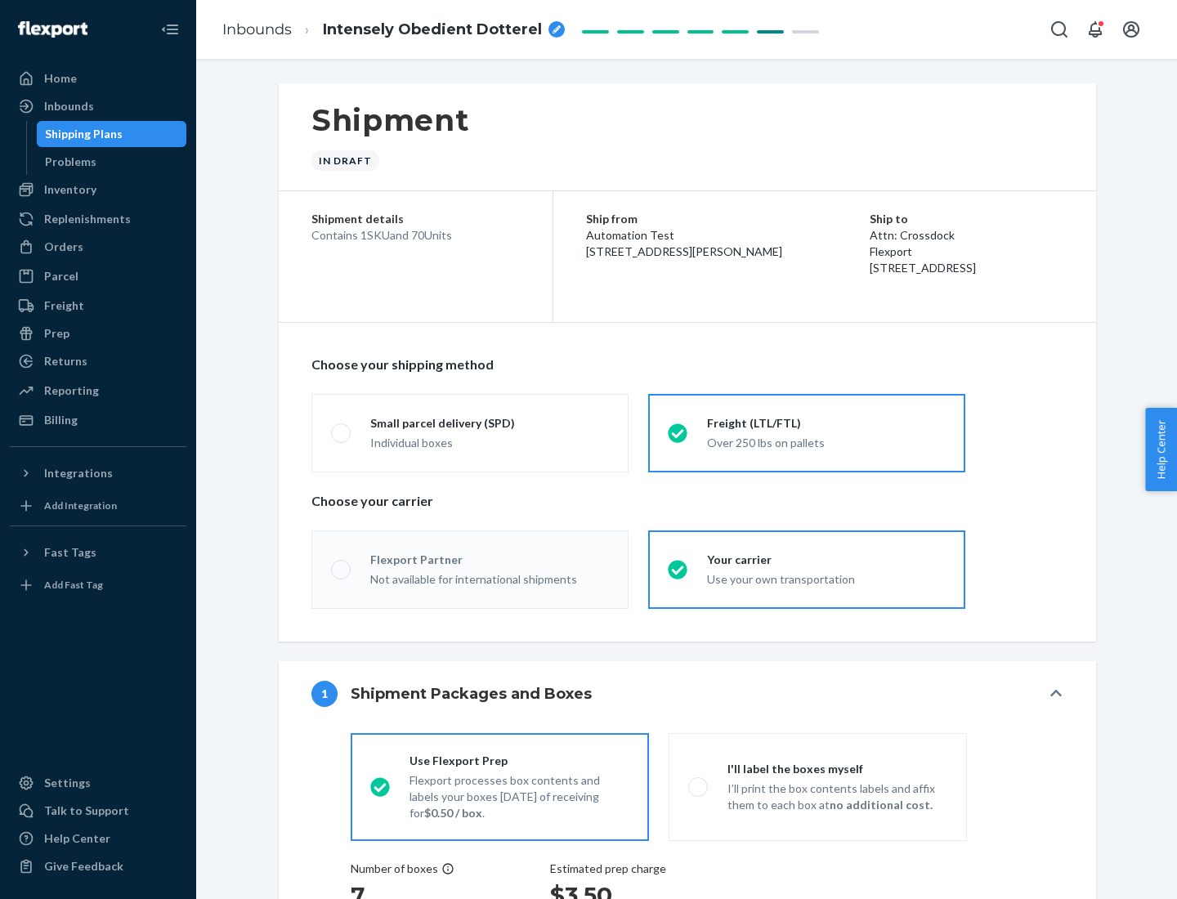
radio input "true"
radio input "false"
radio input "true"
radio input "false"
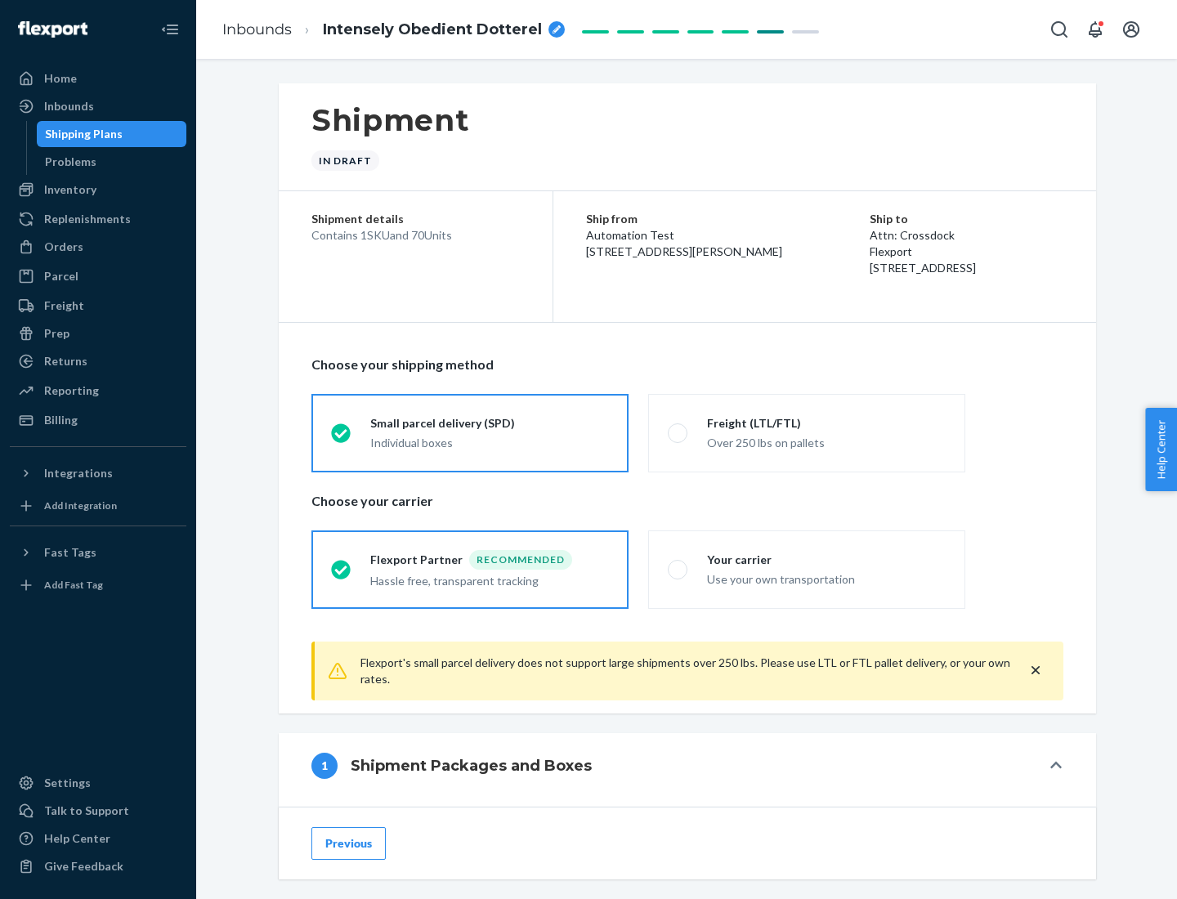
click at [489, 442] on div "Individual boxes" at bounding box center [489, 443] width 239 height 16
click at [342, 438] on input "Small parcel delivery (SPD) Individual boxes" at bounding box center [336, 432] width 11 height 11
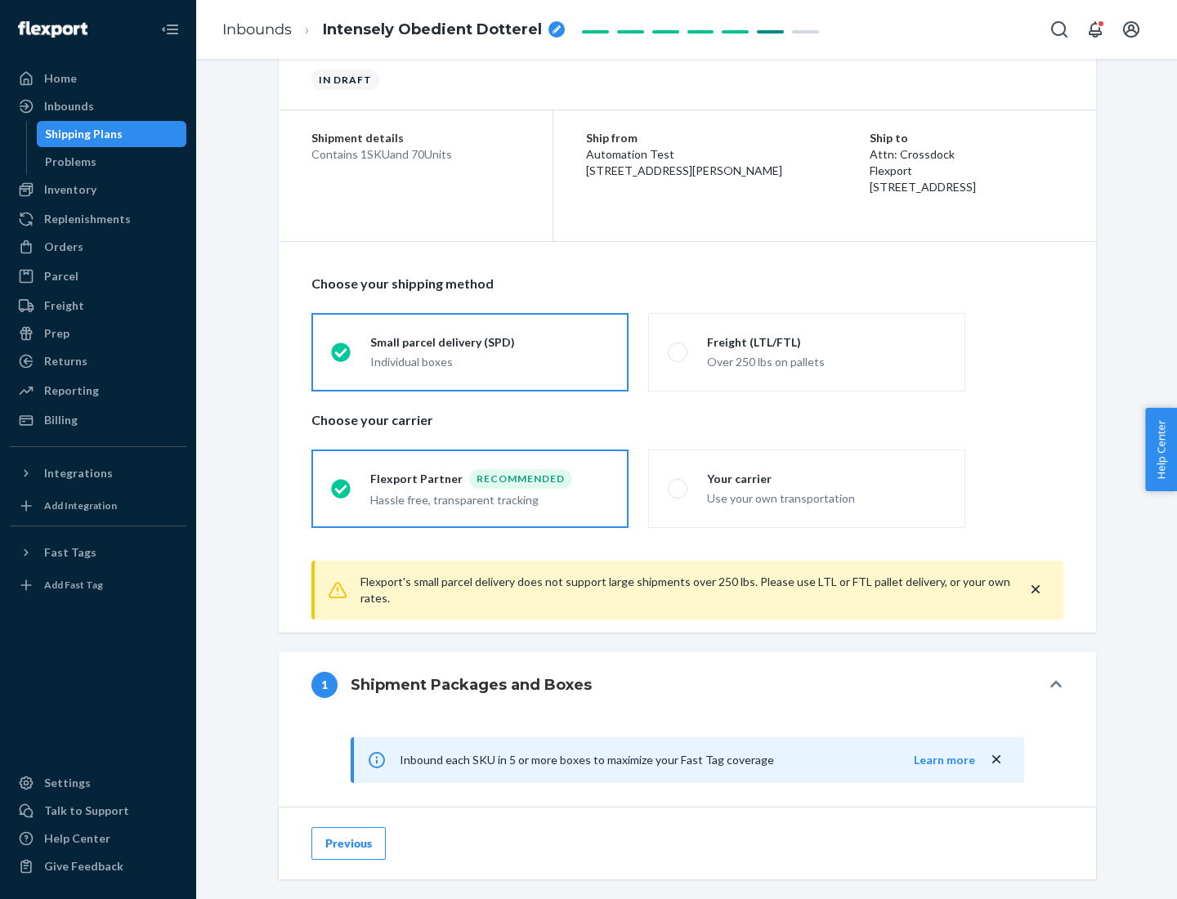
click at [489, 478] on div "Recommended" at bounding box center [520, 479] width 103 height 20
click at [342, 483] on input "Flexport Partner Recommended Hassle free, transparent tracking" at bounding box center [336, 488] width 11 height 11
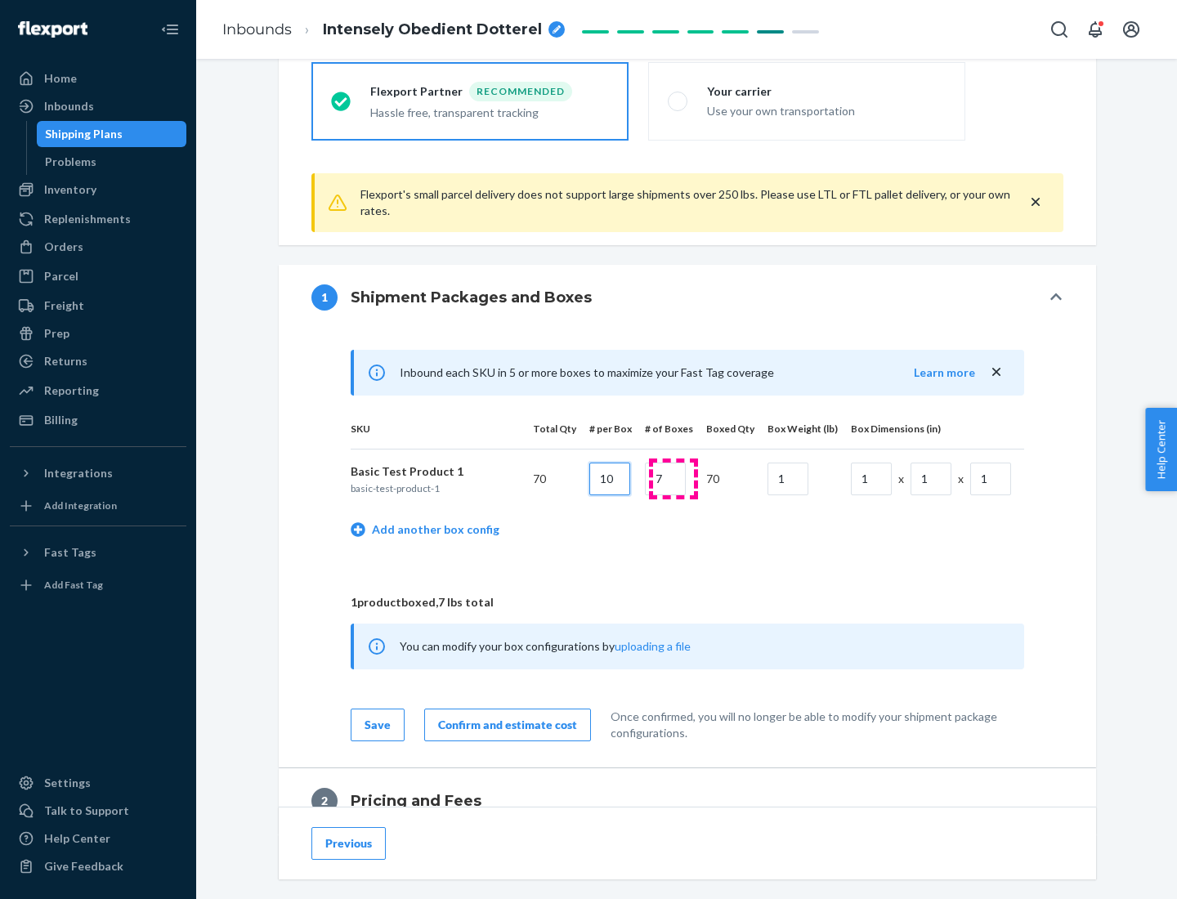
type input "10"
type input "7"
type input "1"
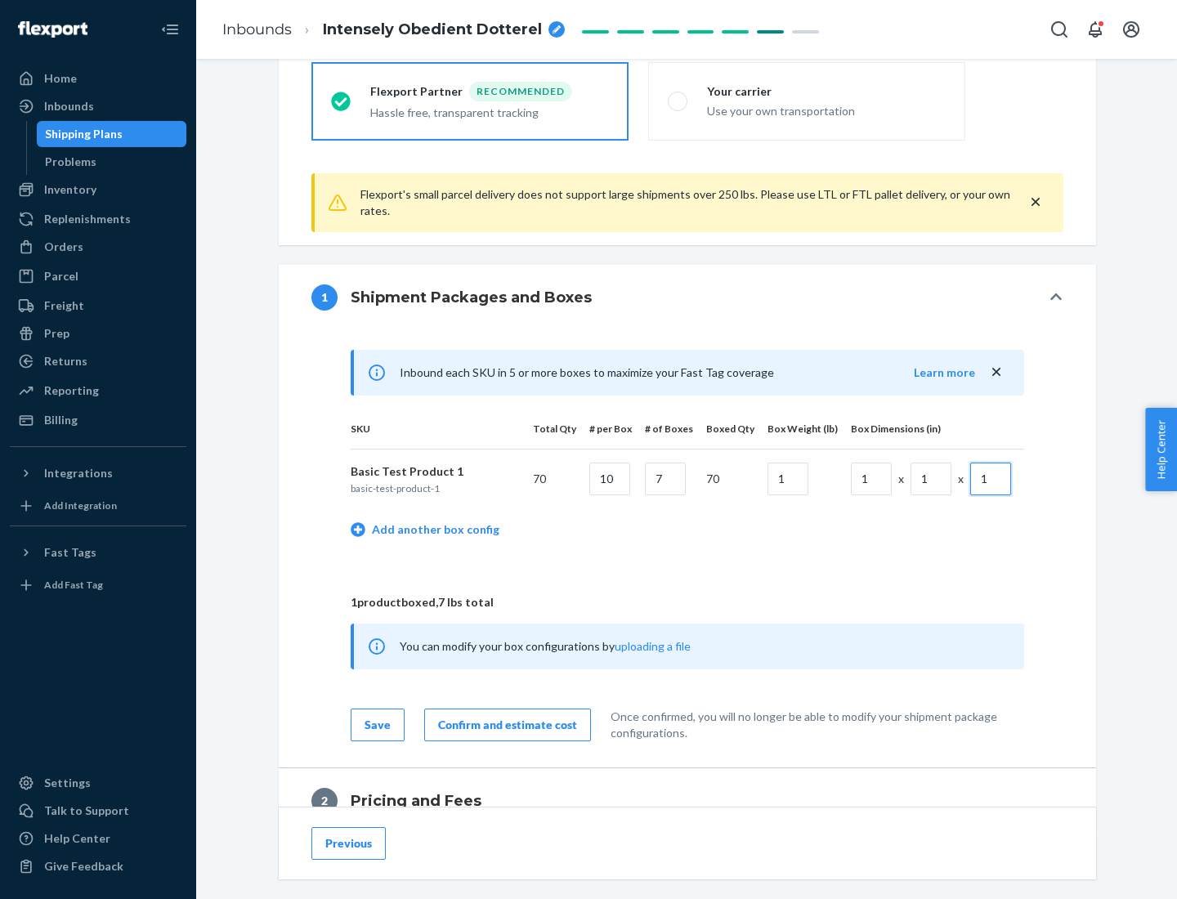
scroll to position [714, 0]
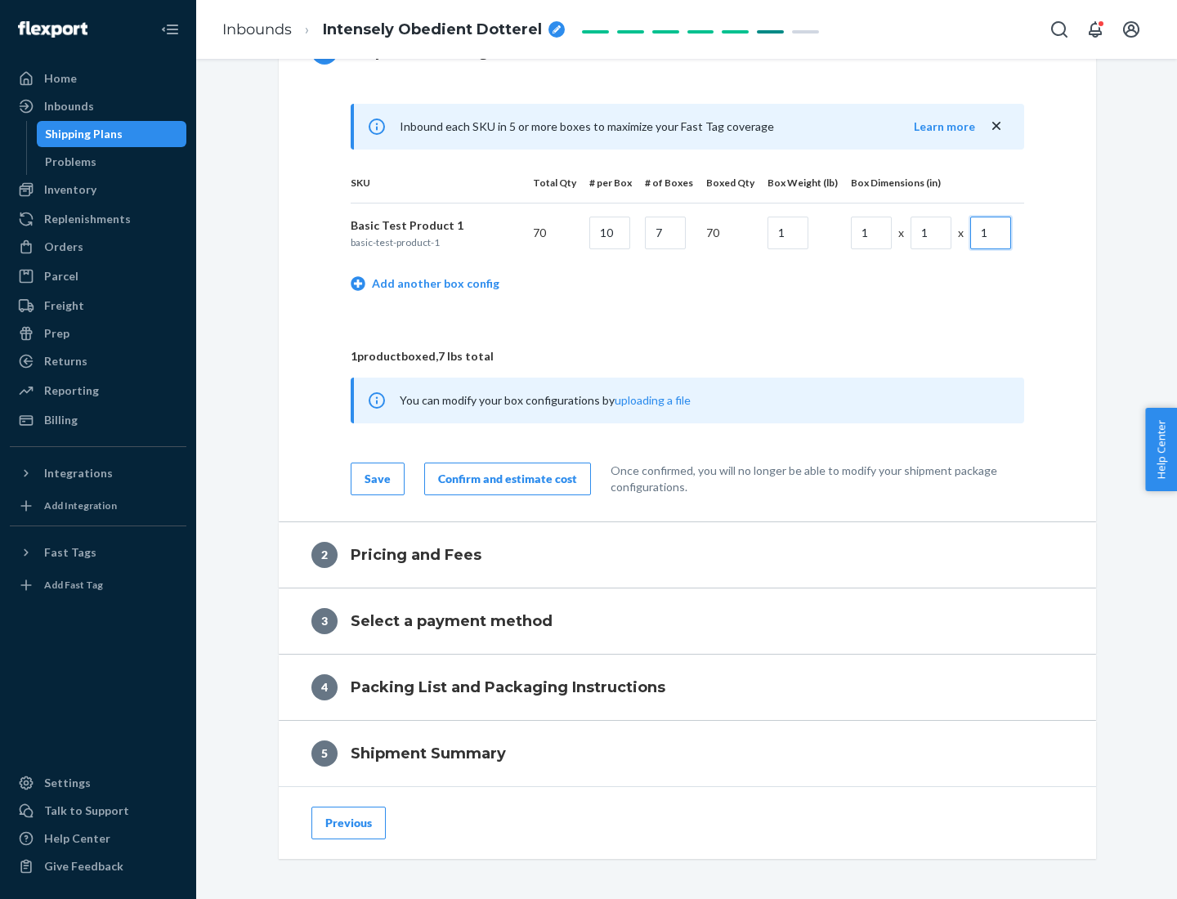
type input "1"
click at [504, 478] on div "Confirm and estimate cost" at bounding box center [507, 479] width 139 height 16
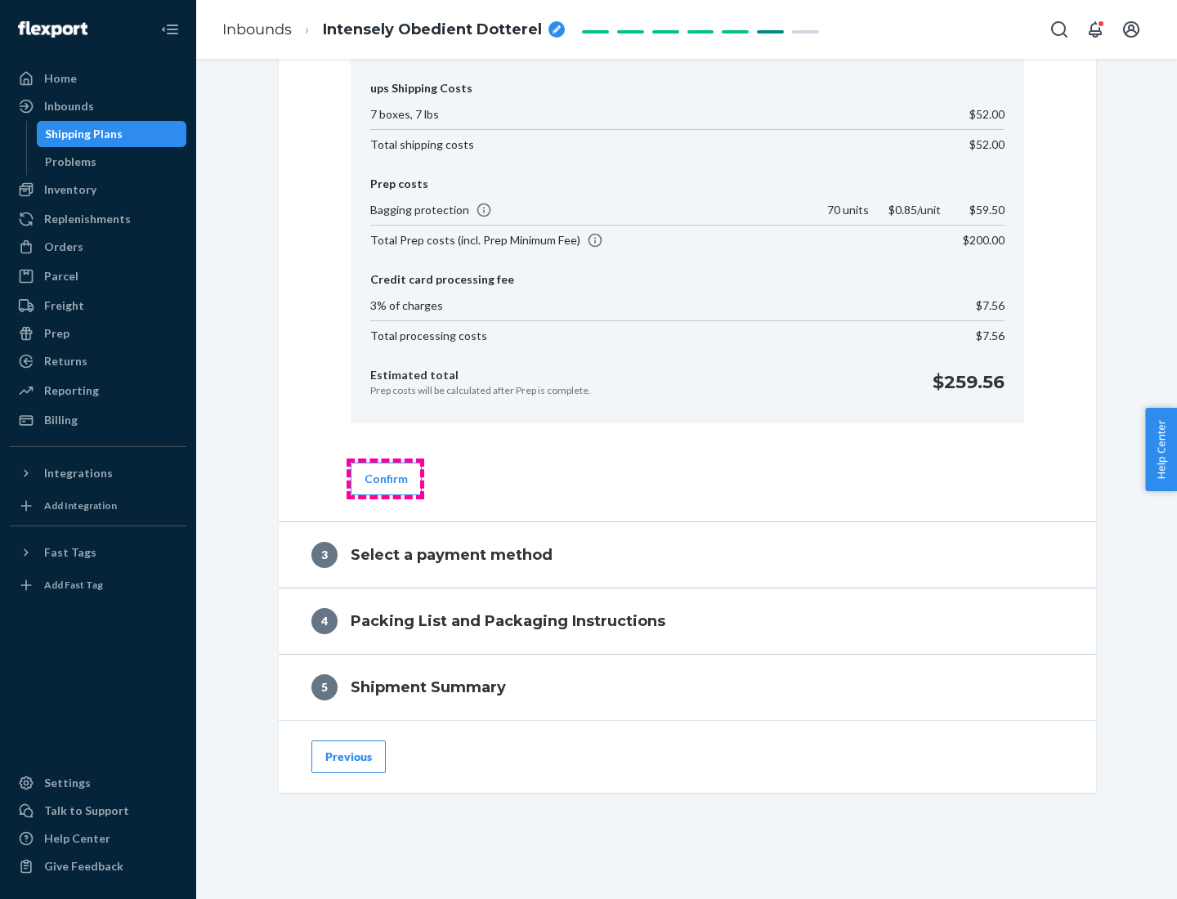
click at [385, 478] on button "Confirm" at bounding box center [386, 479] width 71 height 33
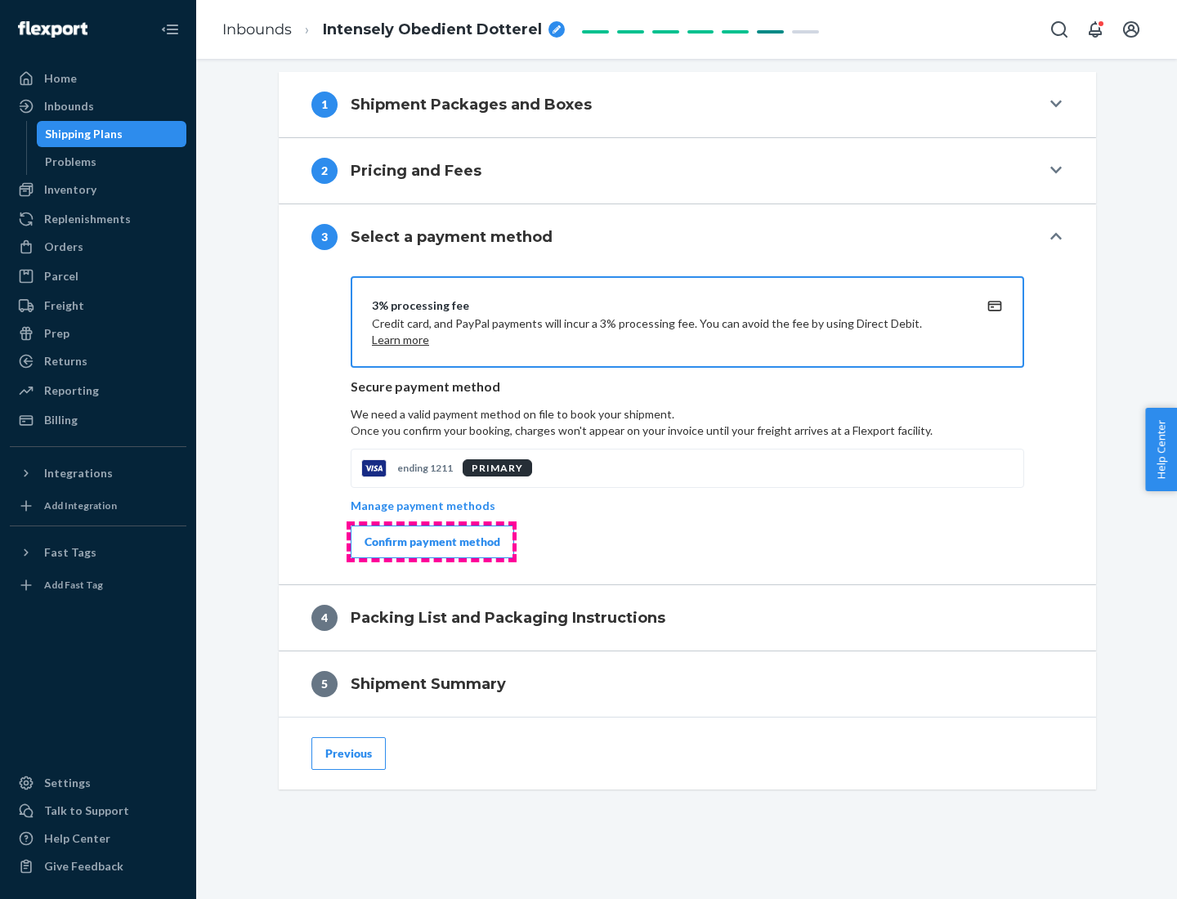
click at [431, 542] on div "Confirm payment method" at bounding box center [432, 542] width 136 height 16
